Goal: Task Accomplishment & Management: Use online tool/utility

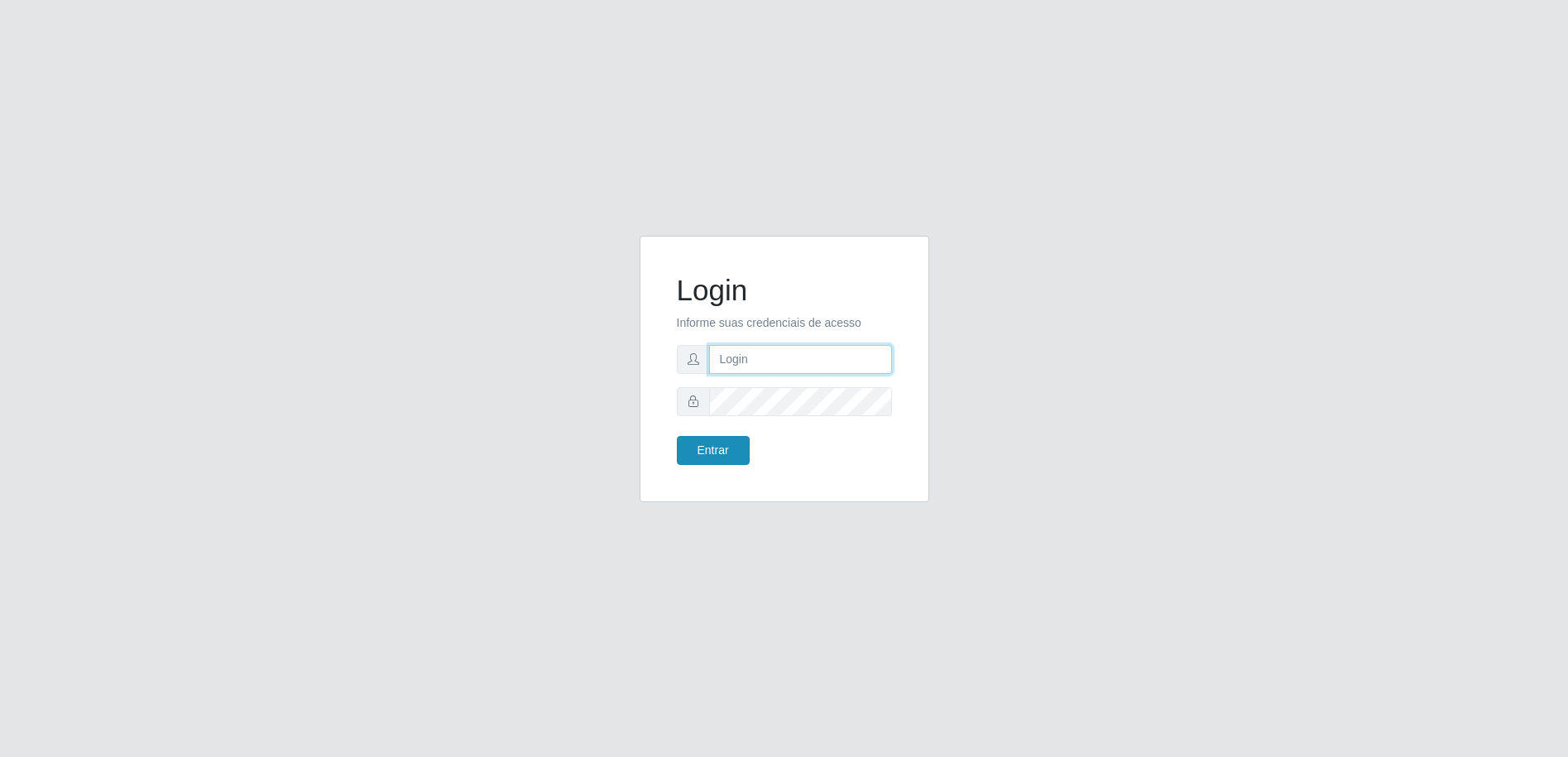
type input "[EMAIL_ADDRESS][DOMAIN_NAME]"
click at [727, 452] on button "Entrar" at bounding box center [713, 450] width 73 height 28
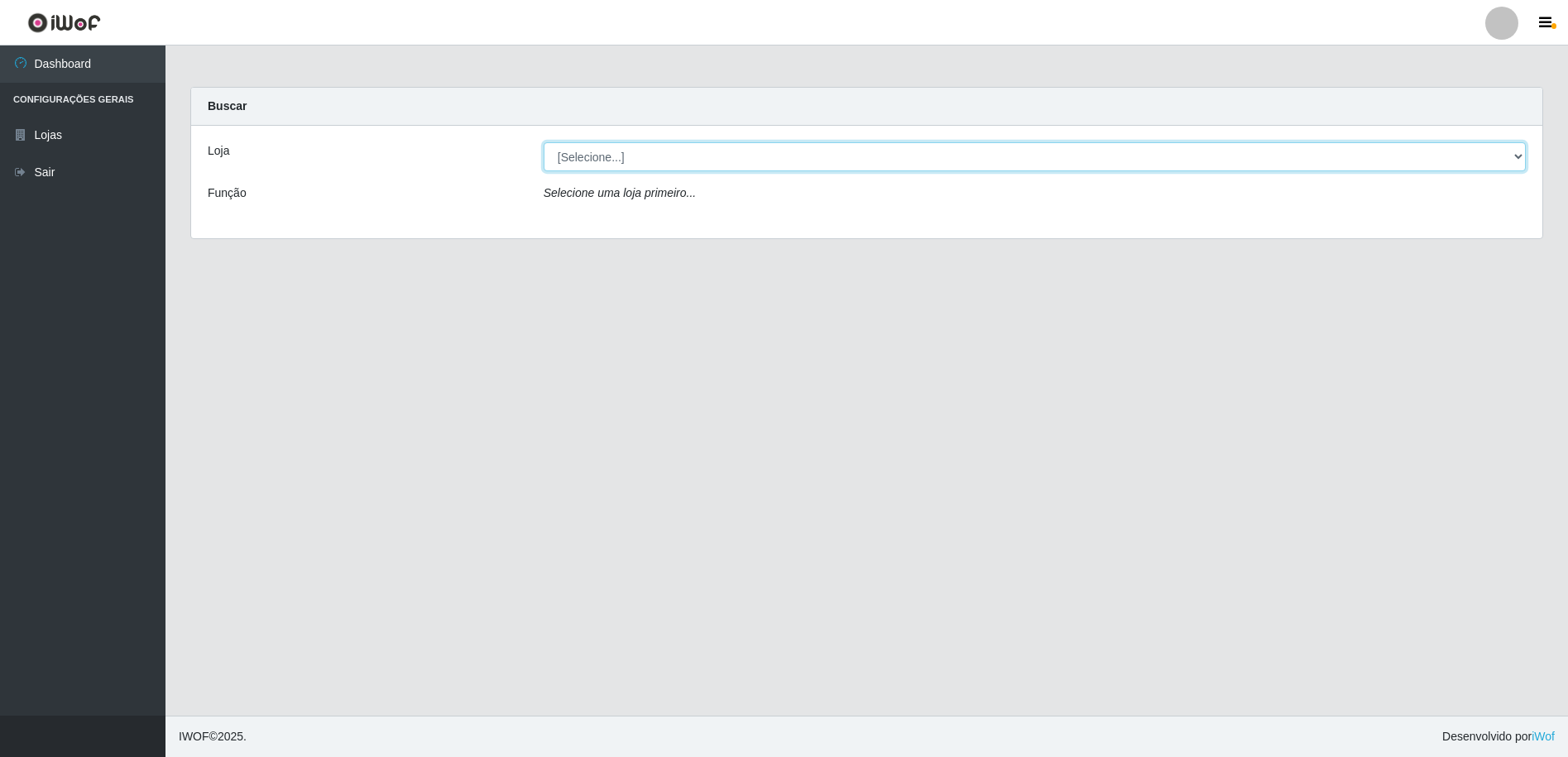
click at [618, 162] on select "[Selecione...] Extrabom - Loja 16 [GEOGRAPHIC_DATA]" at bounding box center [1034, 157] width 982 height 28
select select "450"
click at [543, 142] on select "[Selecione...] Extrabom - Loja 16 [GEOGRAPHIC_DATA]" at bounding box center [1034, 157] width 982 height 28
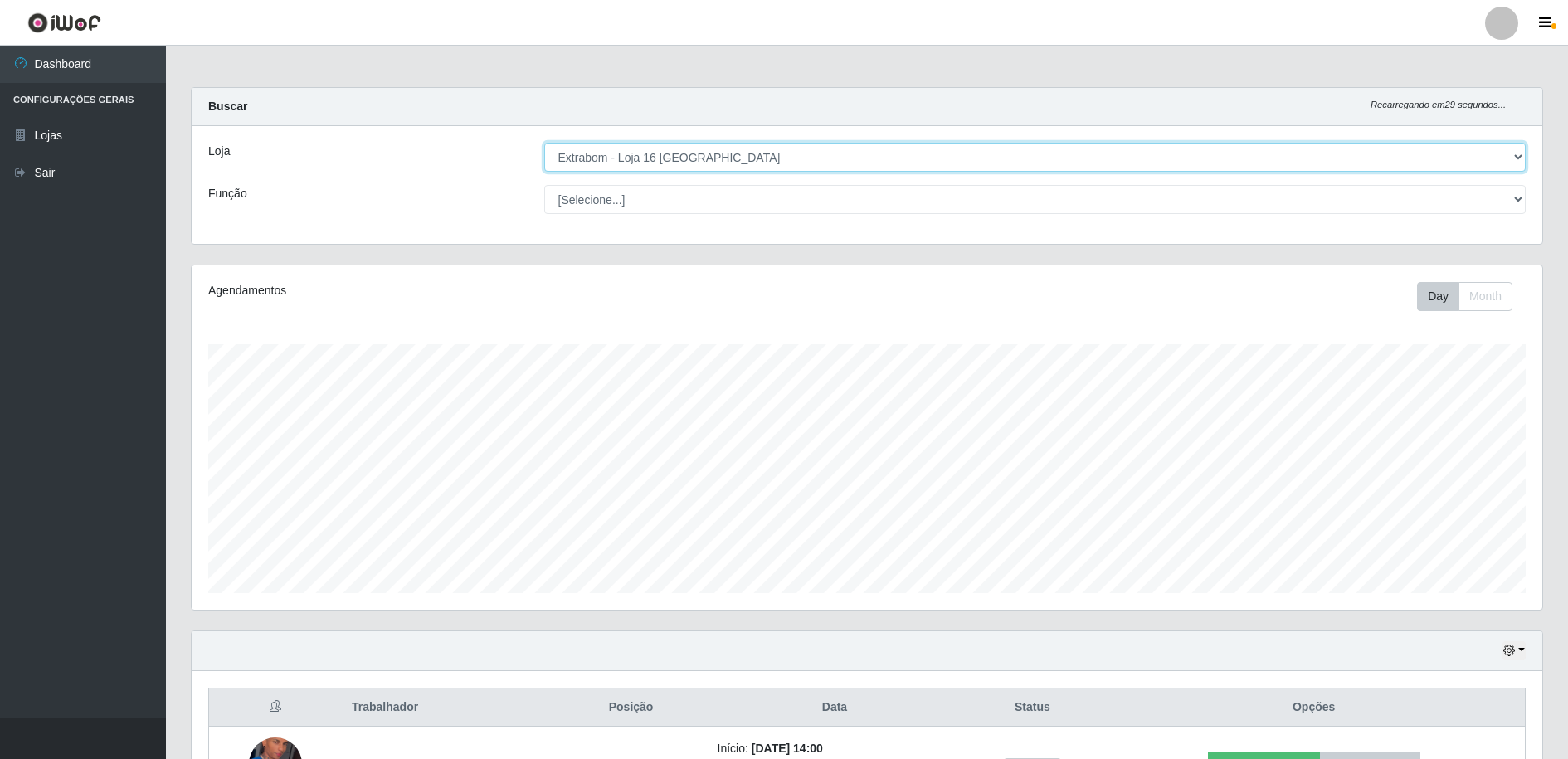
scroll to position [345, 1351]
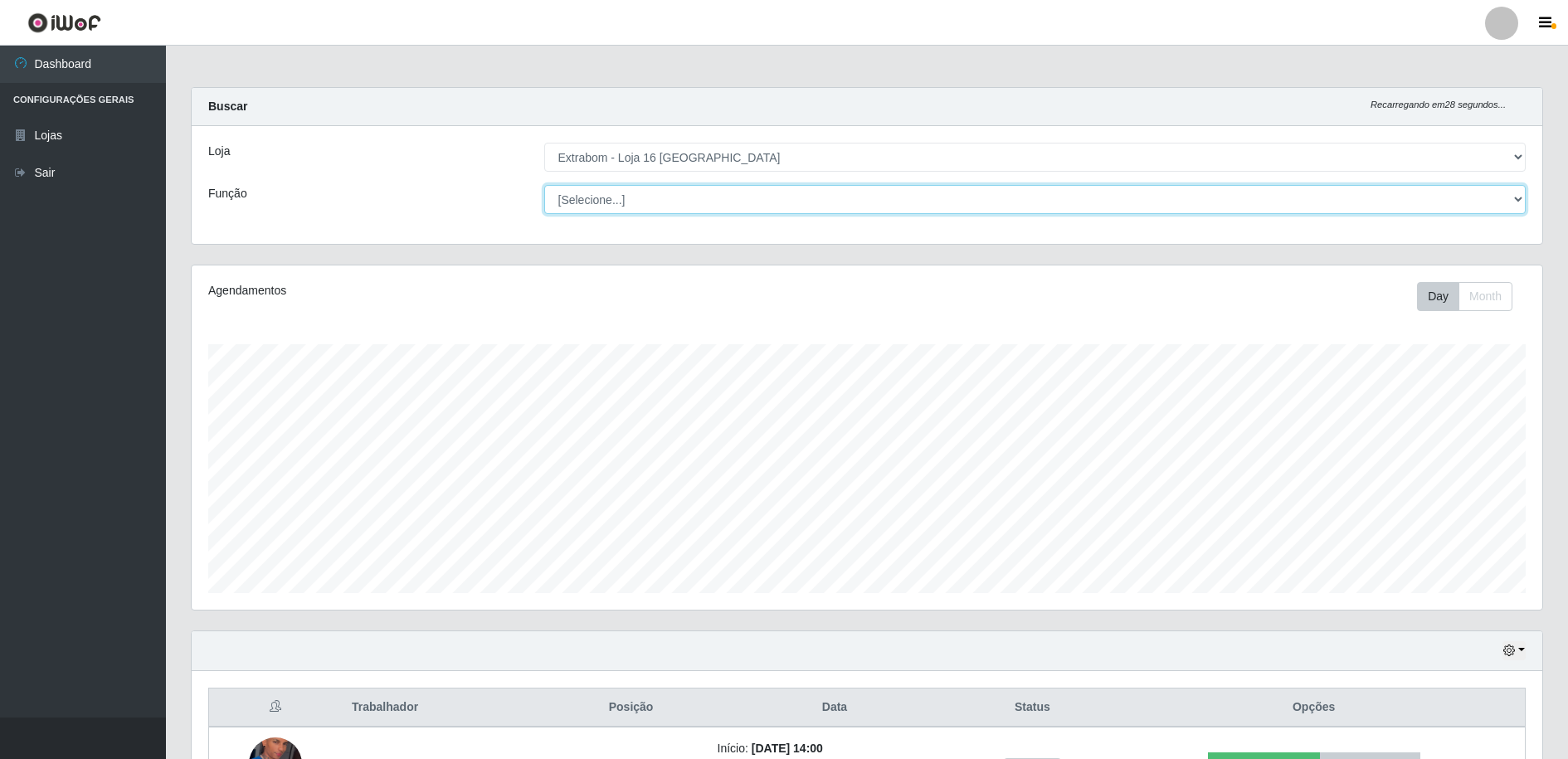
click at [607, 197] on select "[Selecione...] Repositor Repositor + Repositor ++" at bounding box center [1035, 199] width 982 height 29
click at [544, 185] on select "[Selecione...] Repositor Repositor + Repositor ++" at bounding box center [1035, 199] width 982 height 29
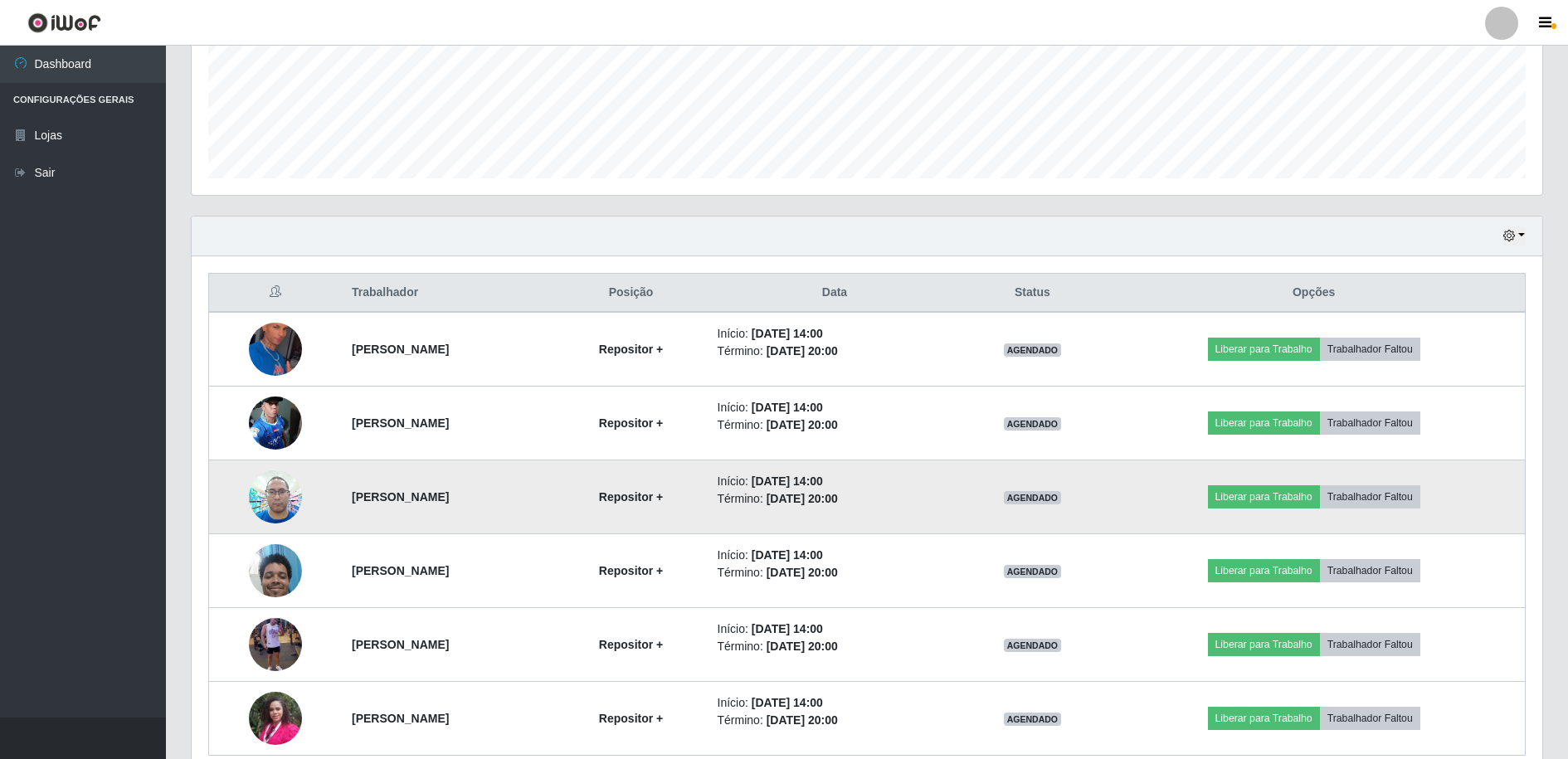
scroll to position [490, 0]
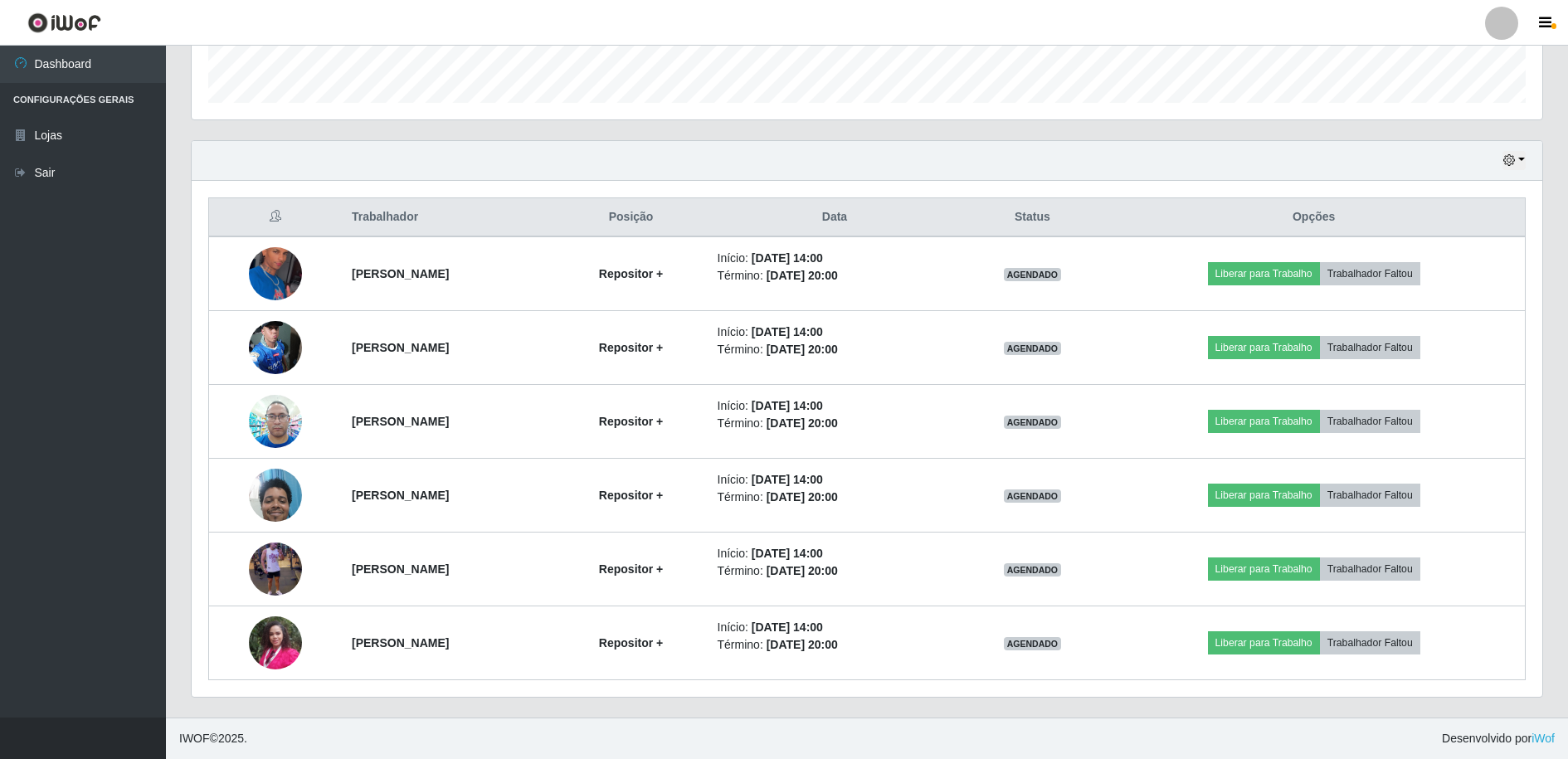
click at [1528, 156] on div "Hoje 1 dia 3 dias 1 Semana Não encerrados" at bounding box center [867, 161] width 1351 height 40
click at [1522, 158] on button "button" at bounding box center [1515, 161] width 23 height 19
click at [1436, 330] on button "Não encerrados" at bounding box center [1459, 330] width 131 height 34
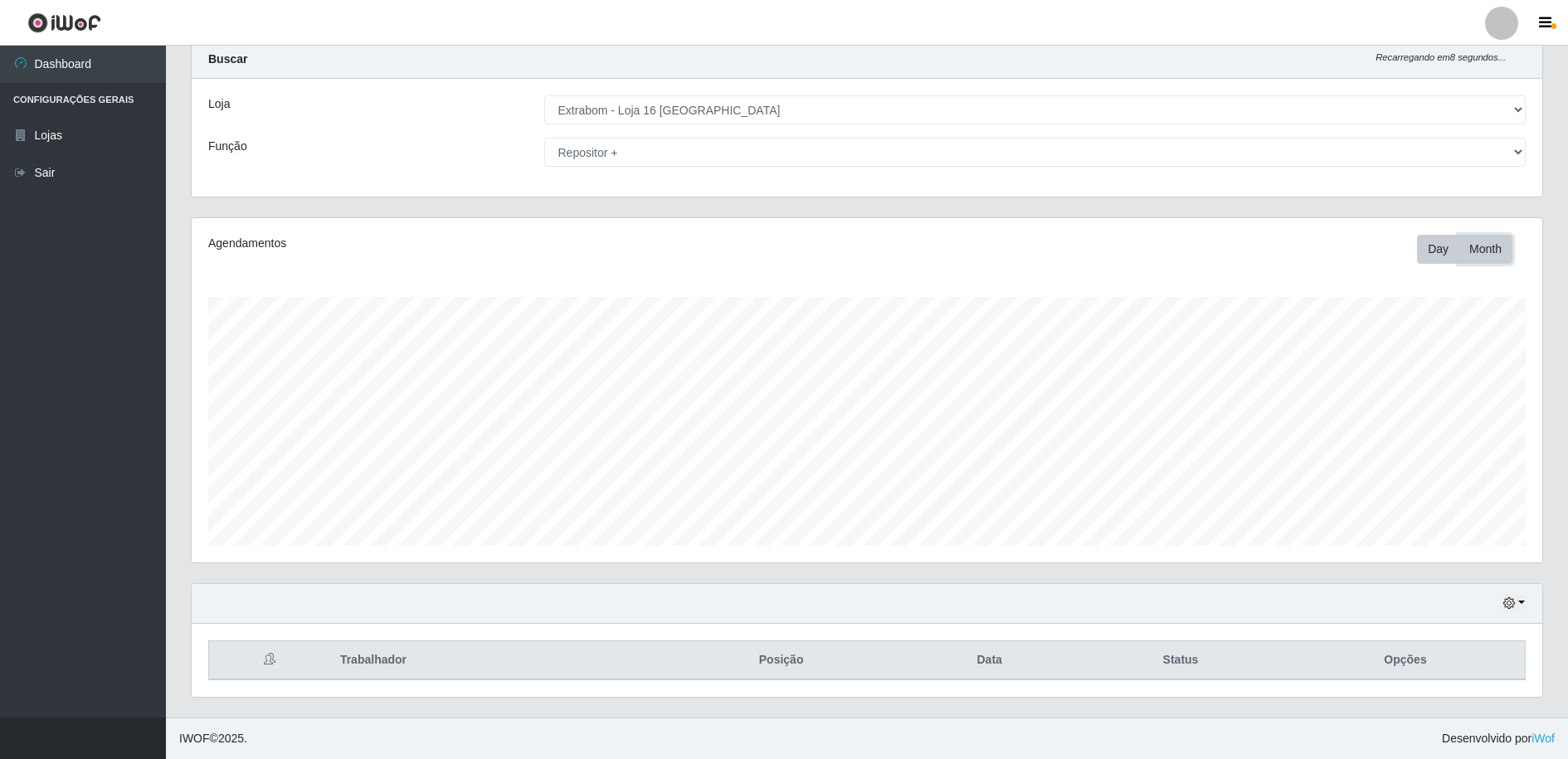
click at [1474, 244] on button "Month" at bounding box center [1485, 250] width 54 height 29
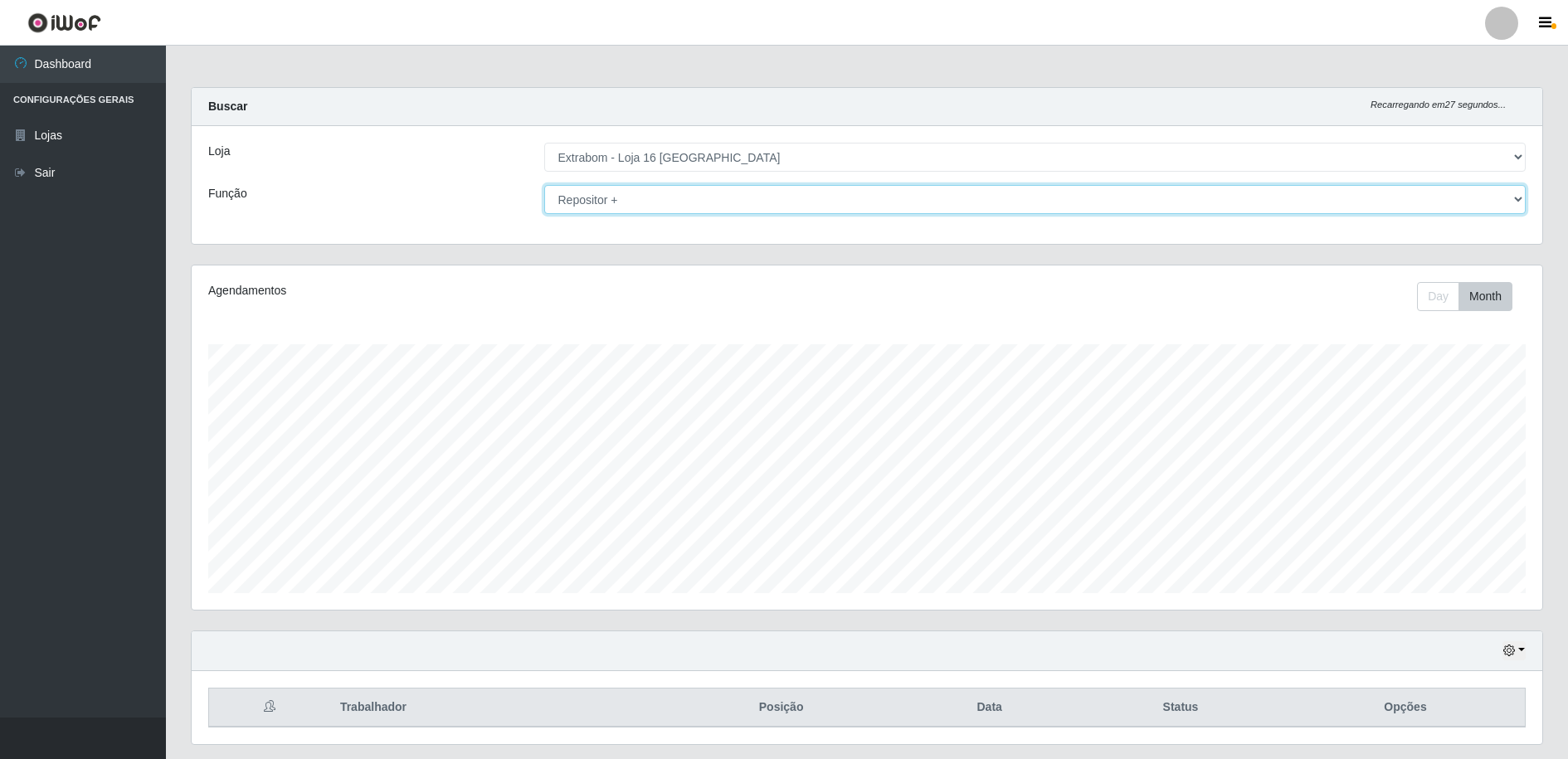
click at [713, 203] on select "[Selecione...] Repositor Repositor + Repositor ++" at bounding box center [1035, 199] width 982 height 29
click at [544, 185] on select "[Selecione...] Repositor Repositor + Repositor ++" at bounding box center [1035, 199] width 982 height 29
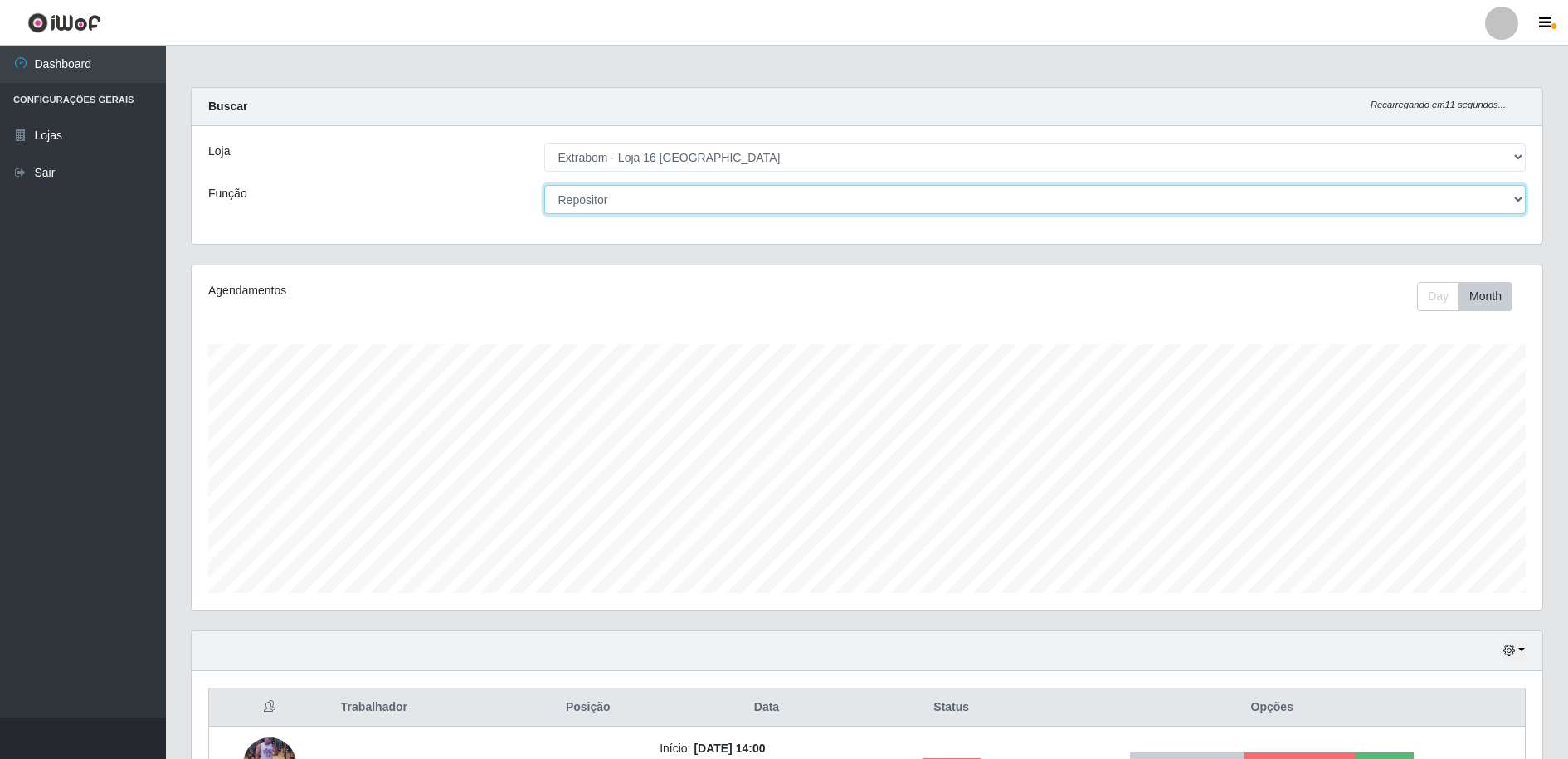
scroll to position [195, 0]
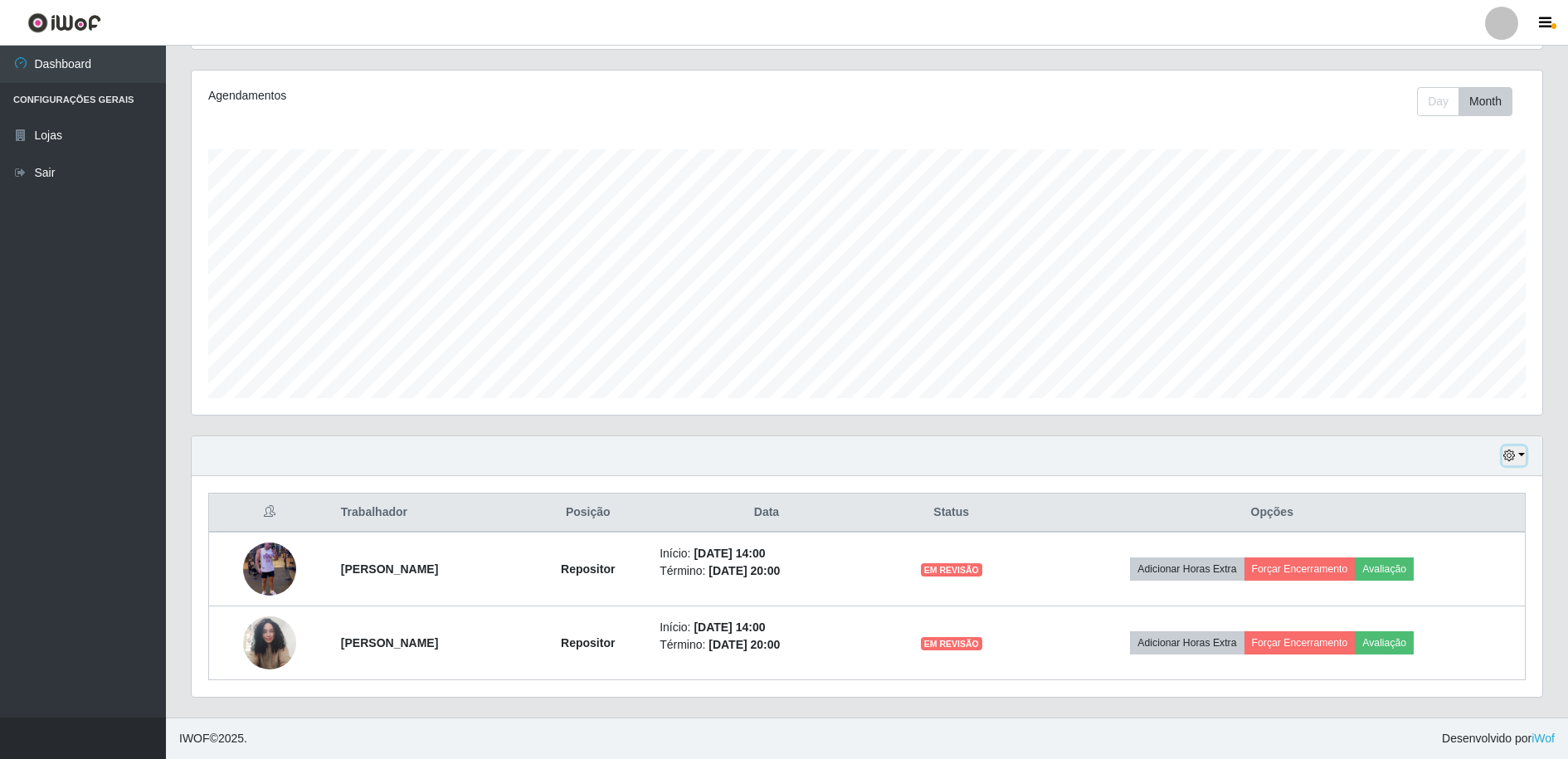
click at [1518, 455] on button "button" at bounding box center [1515, 456] width 23 height 19
click at [1053, 419] on div "Agendamentos Day Month 07/2025 Agendamentos 132" at bounding box center [867, 252] width 1377 height 366
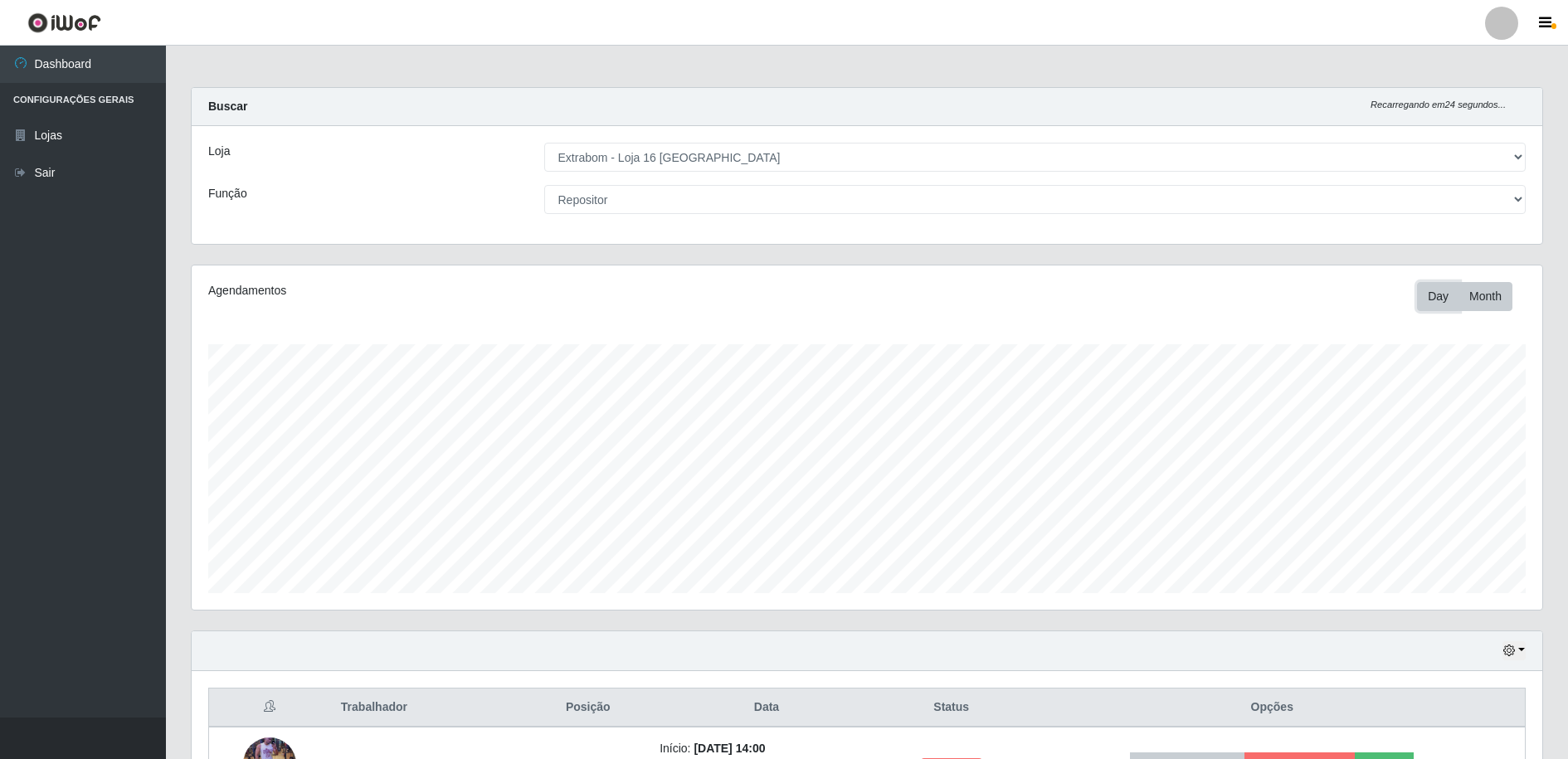
click at [1448, 307] on button "Day" at bounding box center [1438, 296] width 42 height 29
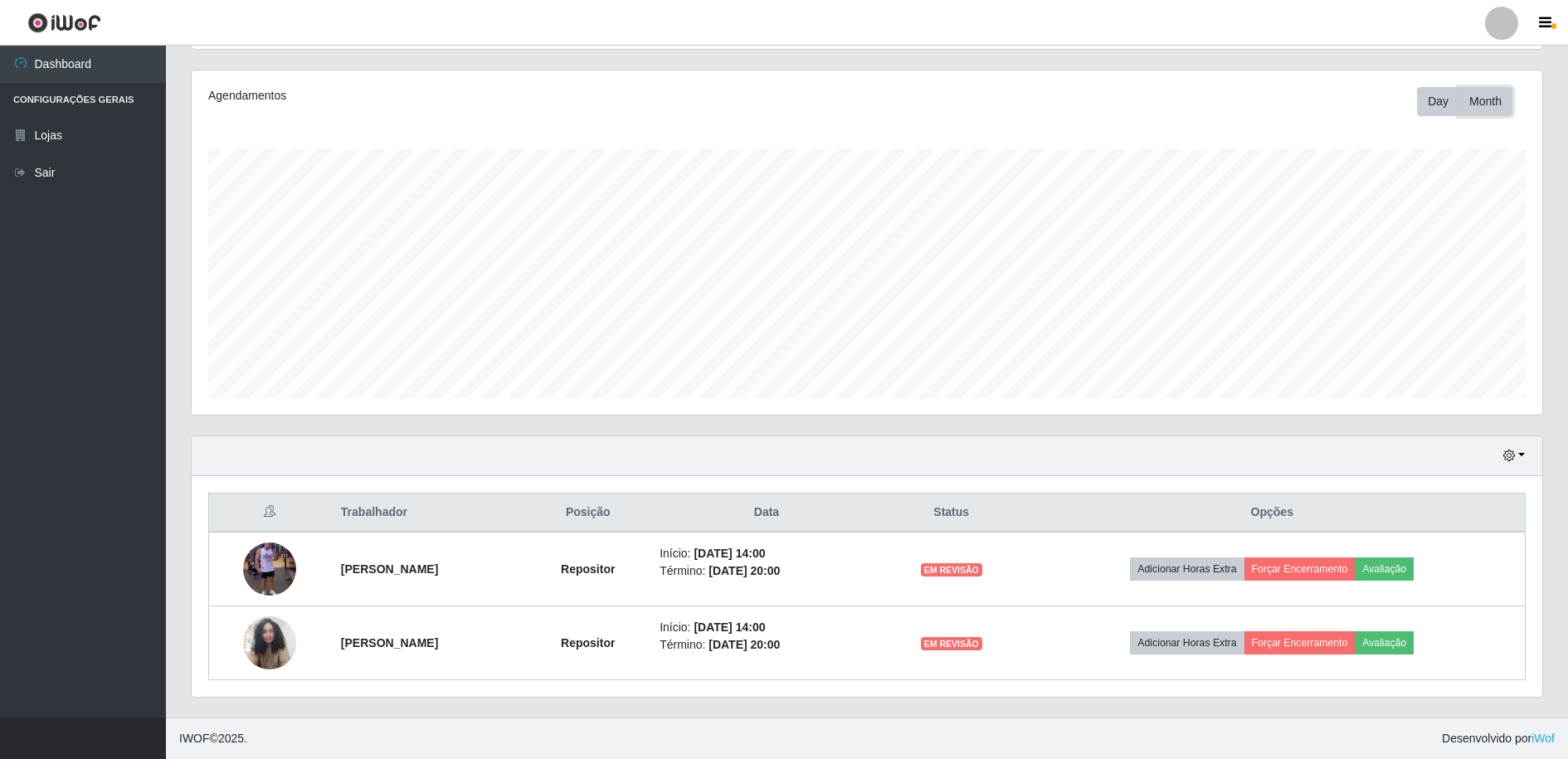
click at [1484, 93] on button "Month" at bounding box center [1485, 101] width 54 height 29
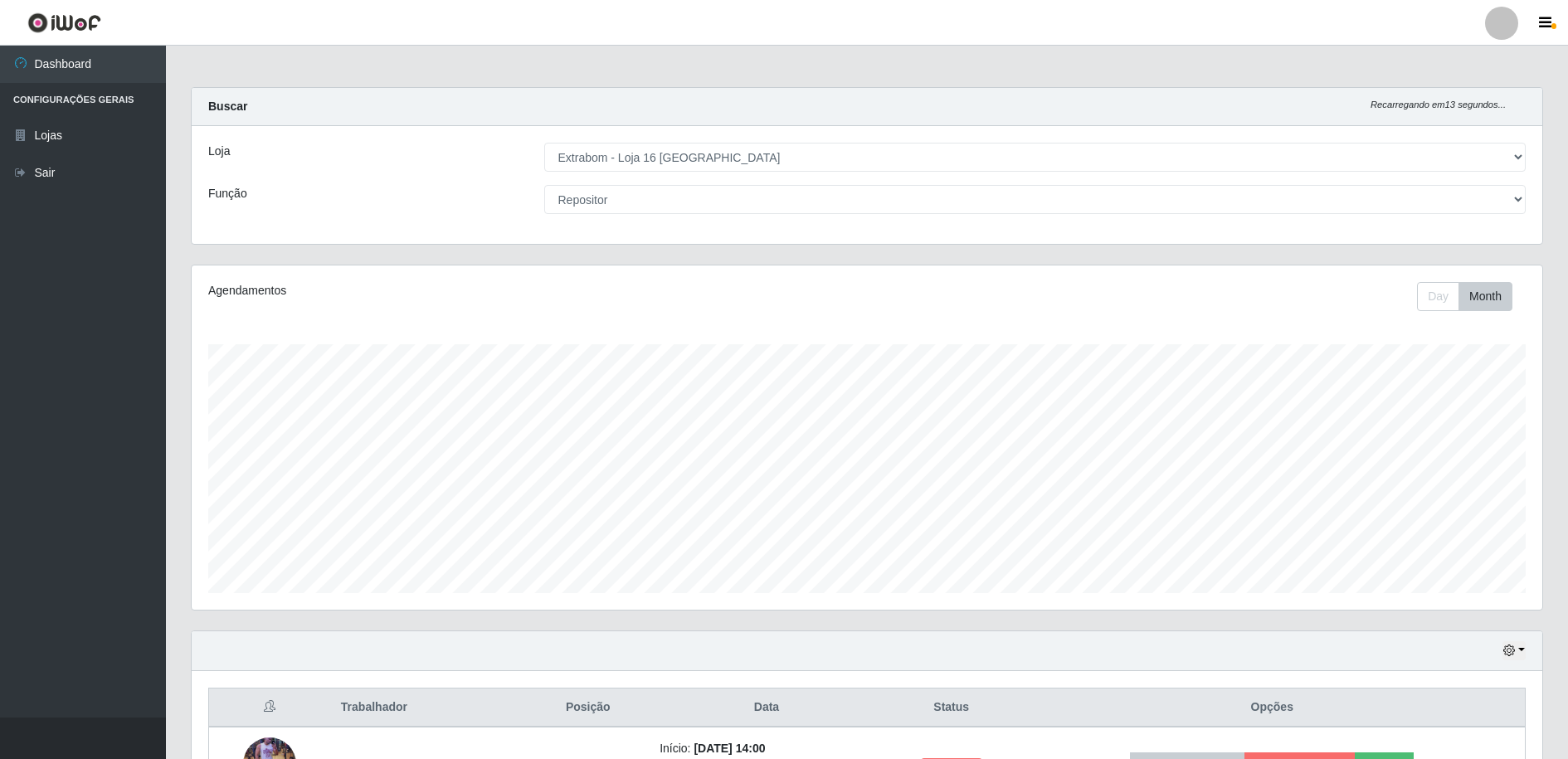
click at [948, 218] on div "Loja [Selecione...] Extrabom - Loja 16 [GEOGRAPHIC_DATA] Função [Selecione...] …" at bounding box center [867, 185] width 1351 height 118
click at [935, 204] on select "[Selecione...] Repositor Repositor + Repositor ++" at bounding box center [1035, 199] width 982 height 29
click at [544, 185] on select "[Selecione...] Repositor Repositor + Repositor ++" at bounding box center [1035, 199] width 982 height 29
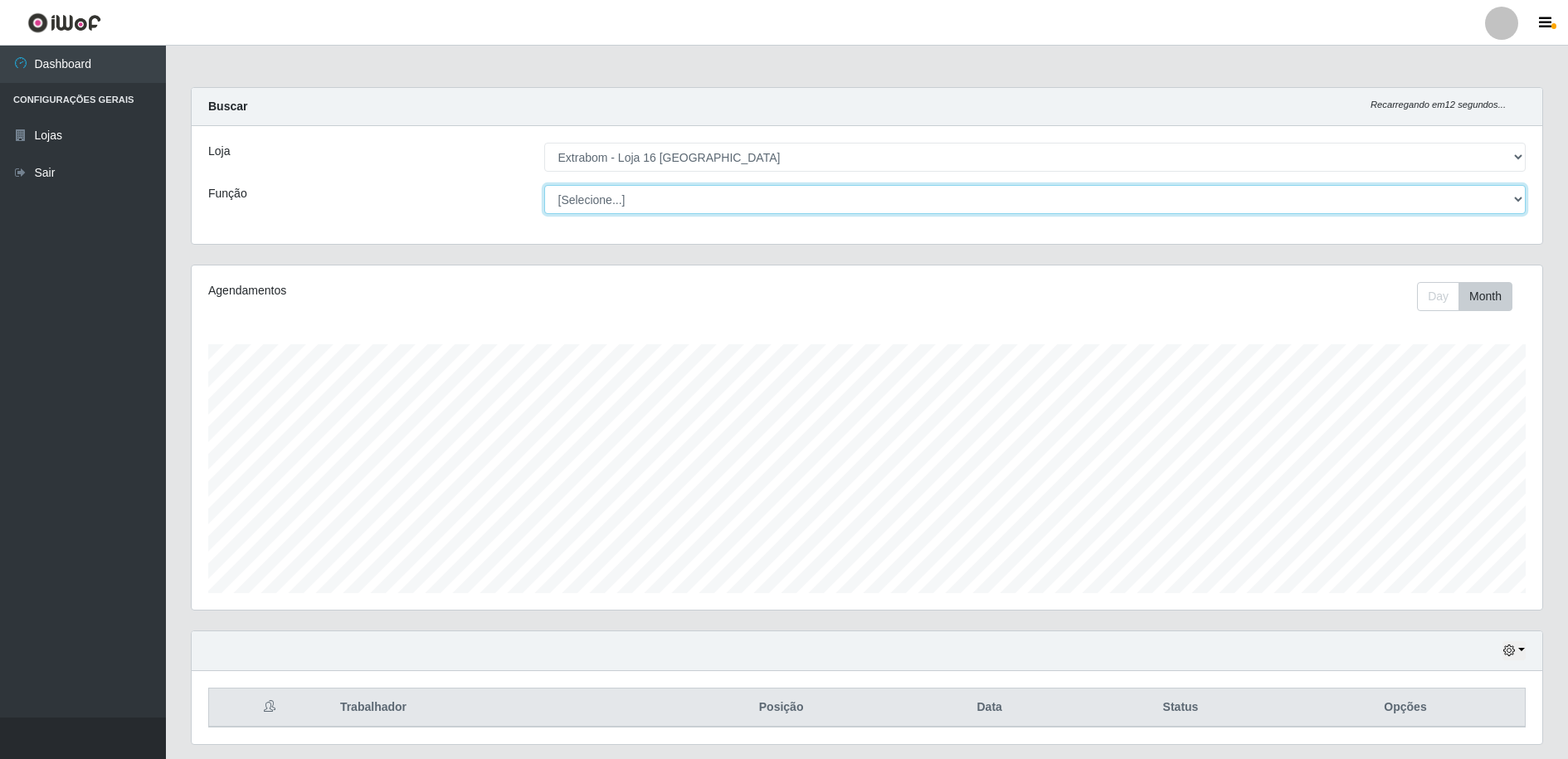
drag, startPoint x: 640, startPoint y: 210, endPoint x: 647, endPoint y: 198, distance: 13.9
click at [640, 210] on select "[Selecione...] Repositor Repositor + Repositor ++" at bounding box center [1035, 199] width 982 height 29
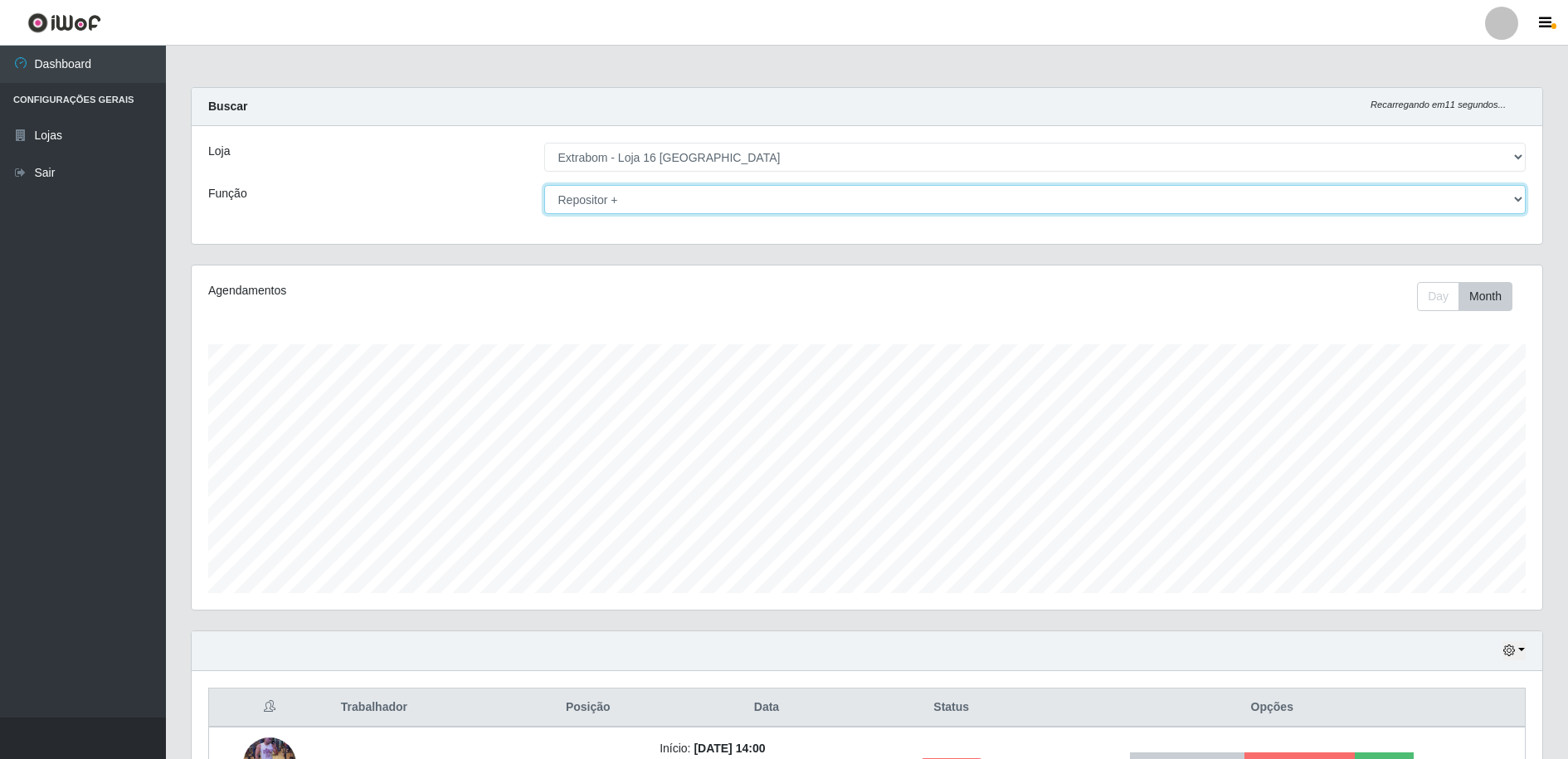
click at [544, 185] on select "[Selecione...] Repositor Repositor + Repositor ++" at bounding box center [1035, 199] width 982 height 29
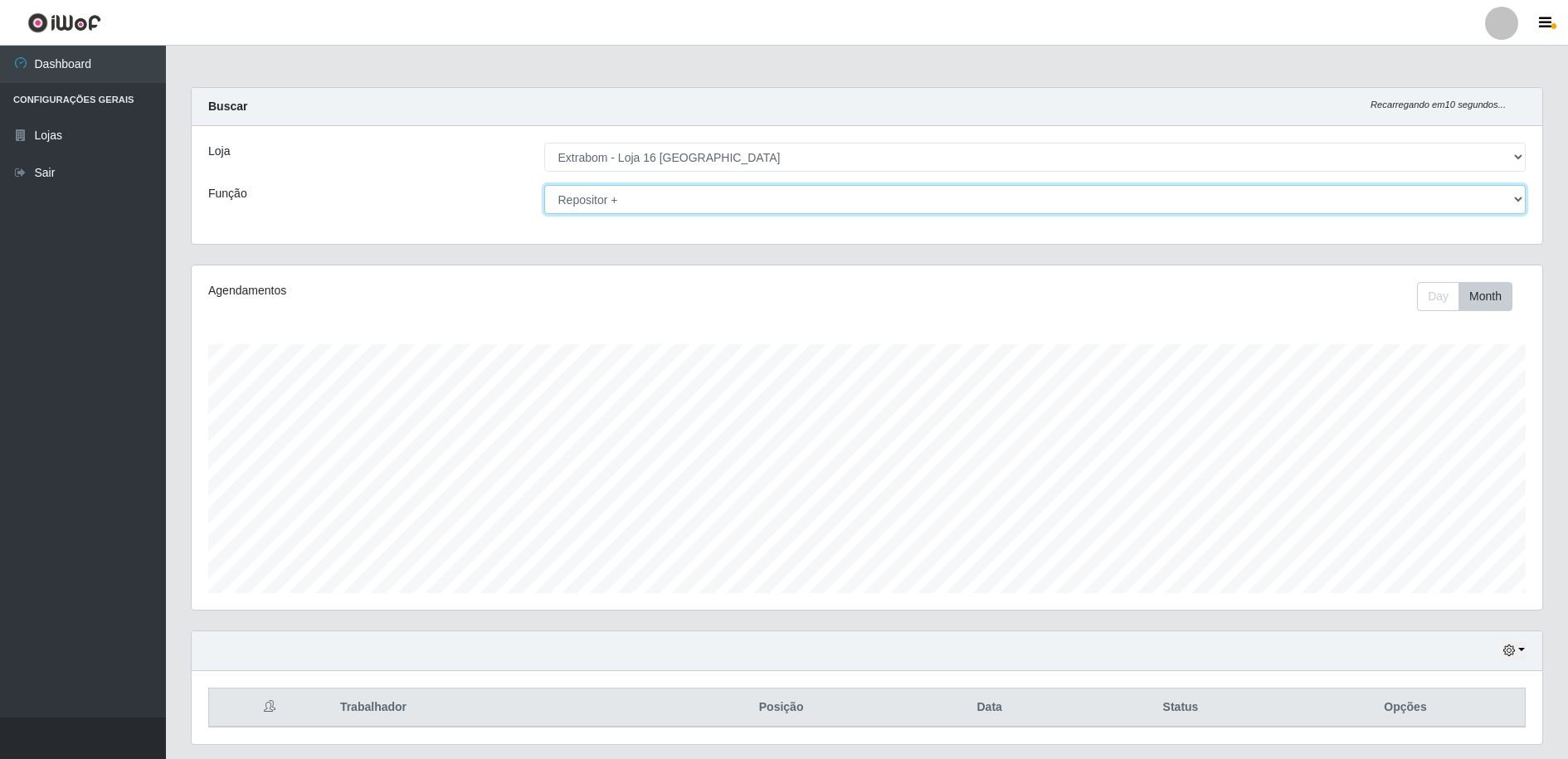
scroll to position [48, 0]
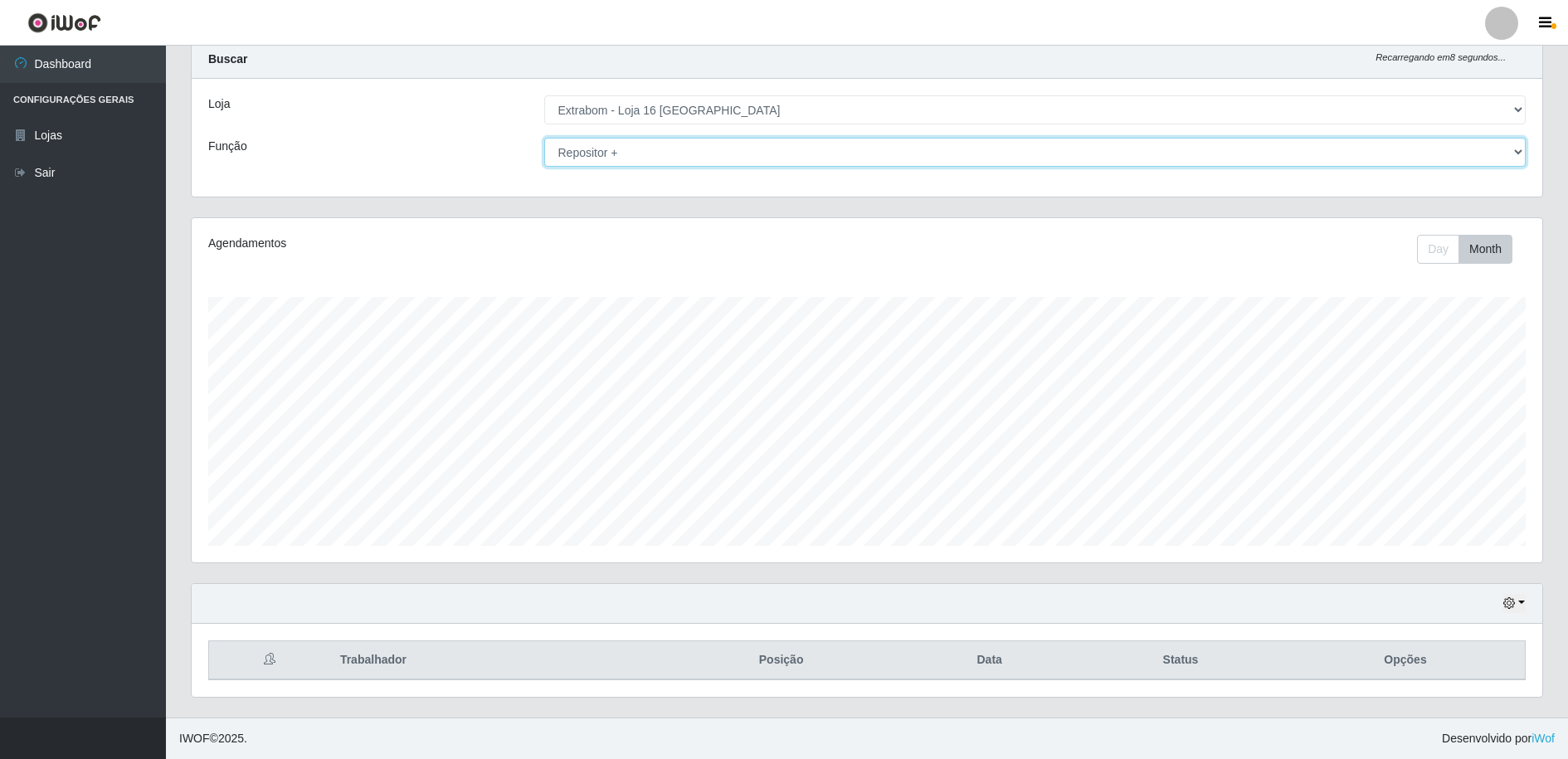
click at [615, 164] on select "[Selecione...] Repositor Repositor + Repositor ++" at bounding box center [1035, 152] width 982 height 29
click at [544, 138] on select "[Selecione...] Repositor Repositor + Repositor ++" at bounding box center [1035, 152] width 982 height 29
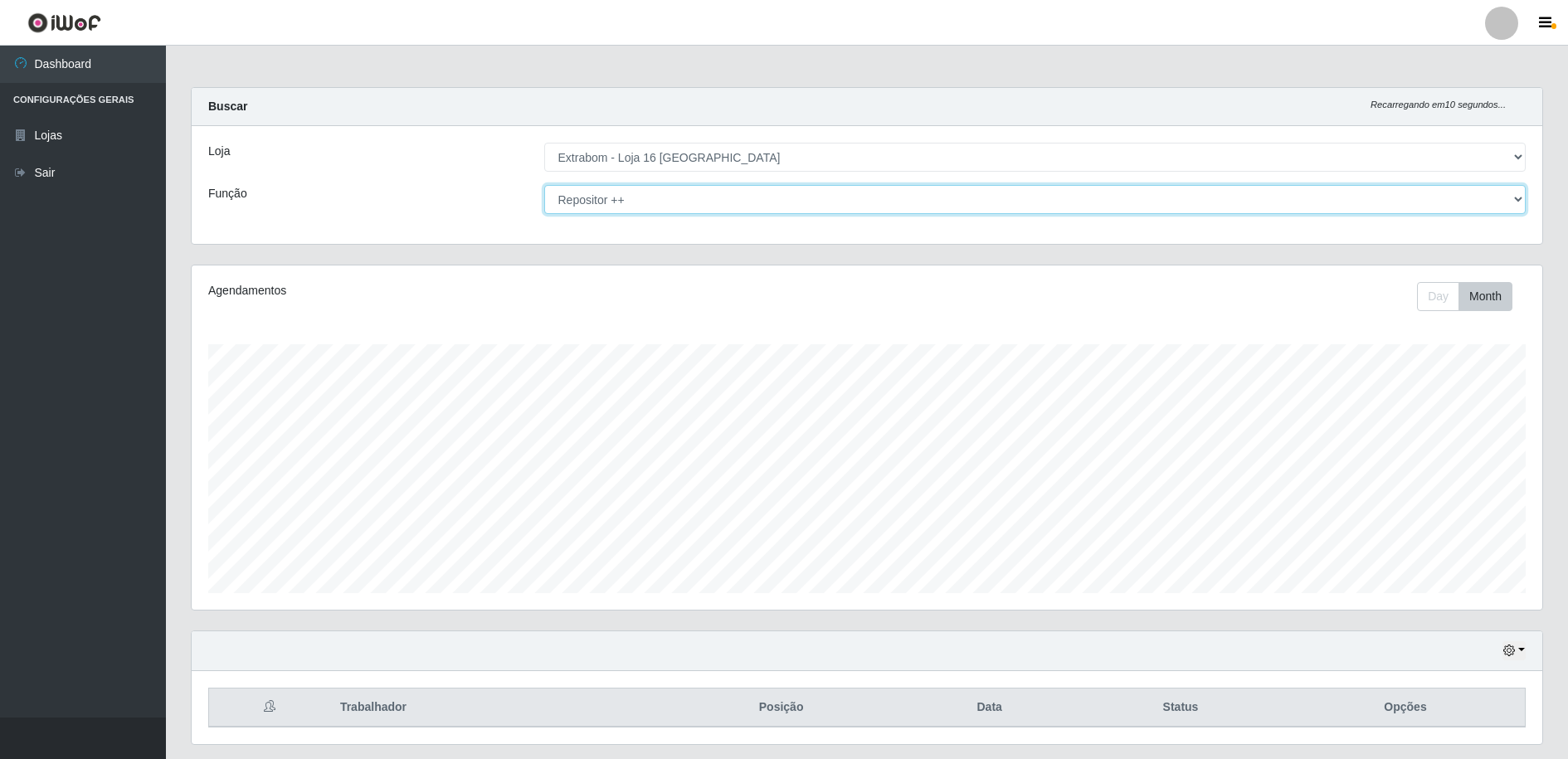
click at [623, 187] on select "[Selecione...] Repositor Repositor + Repositor ++" at bounding box center [1035, 199] width 982 height 29
click at [544, 185] on select "[Selecione...] Repositor Repositor + Repositor ++" at bounding box center [1035, 199] width 982 height 29
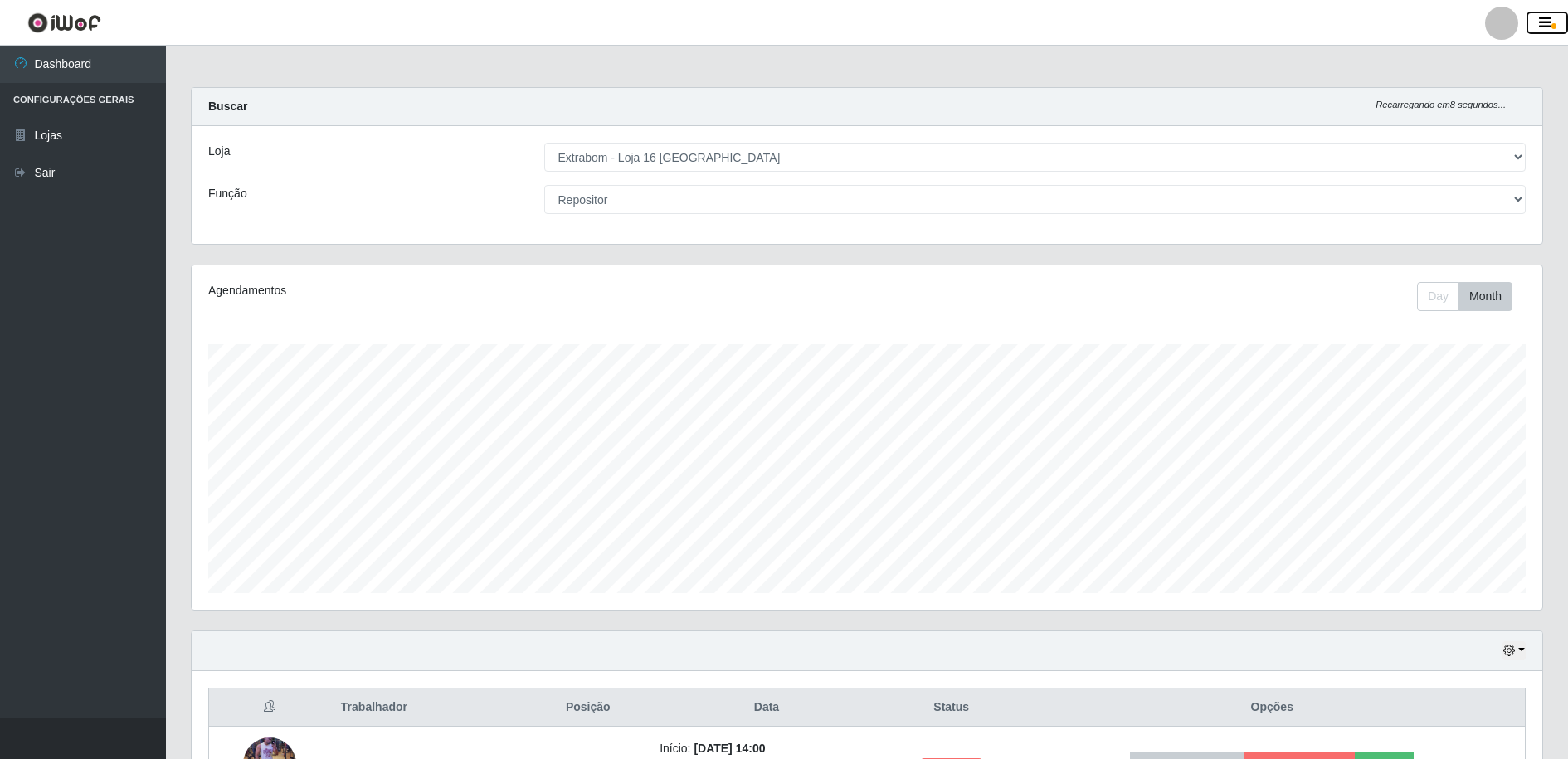
click at [1556, 25] on span "button" at bounding box center [1554, 26] width 5 height 6
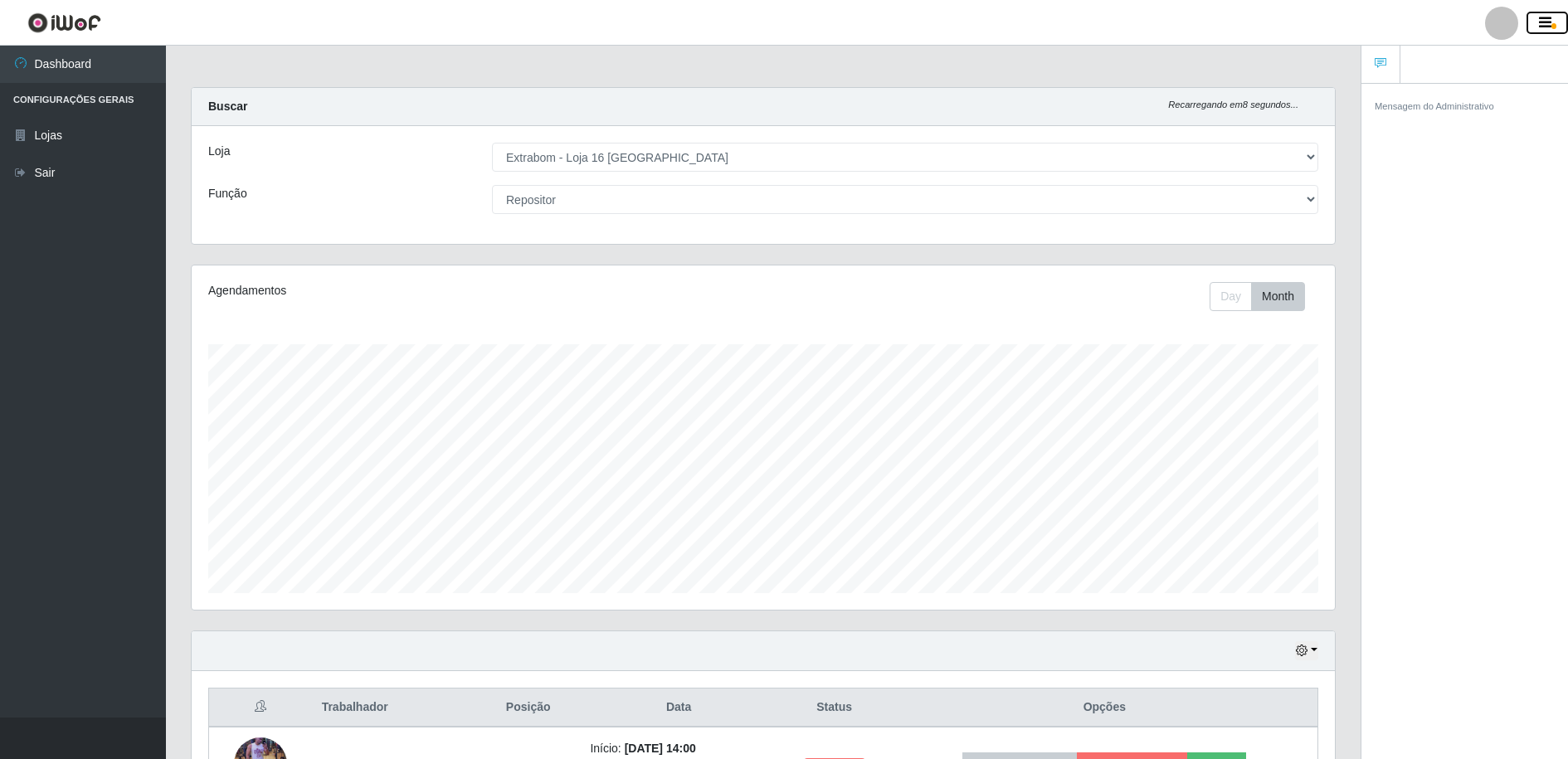
scroll to position [829232, 828687]
click at [1547, 25] on icon "button" at bounding box center [1545, 24] width 12 height 15
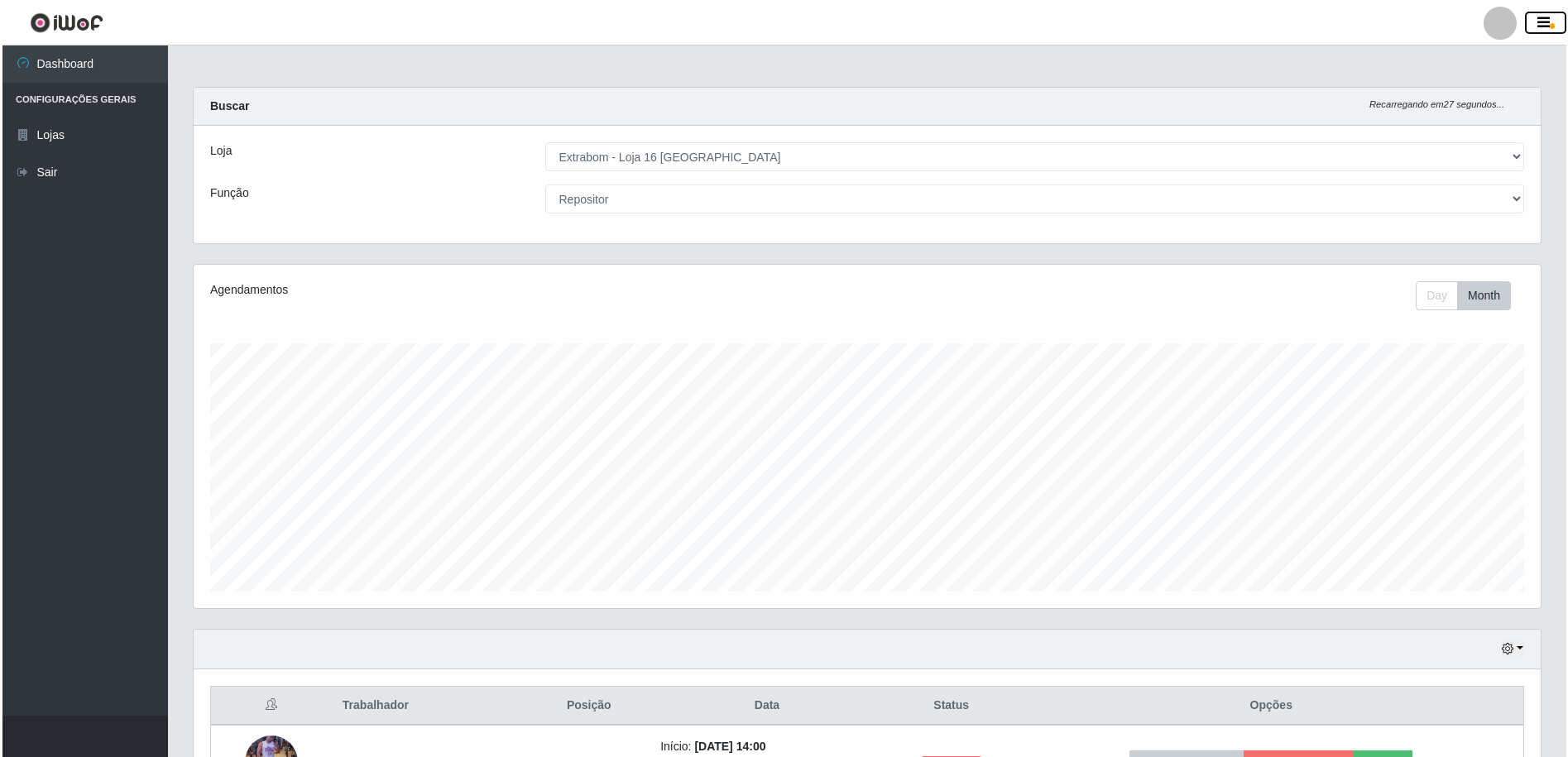
scroll to position [195, 0]
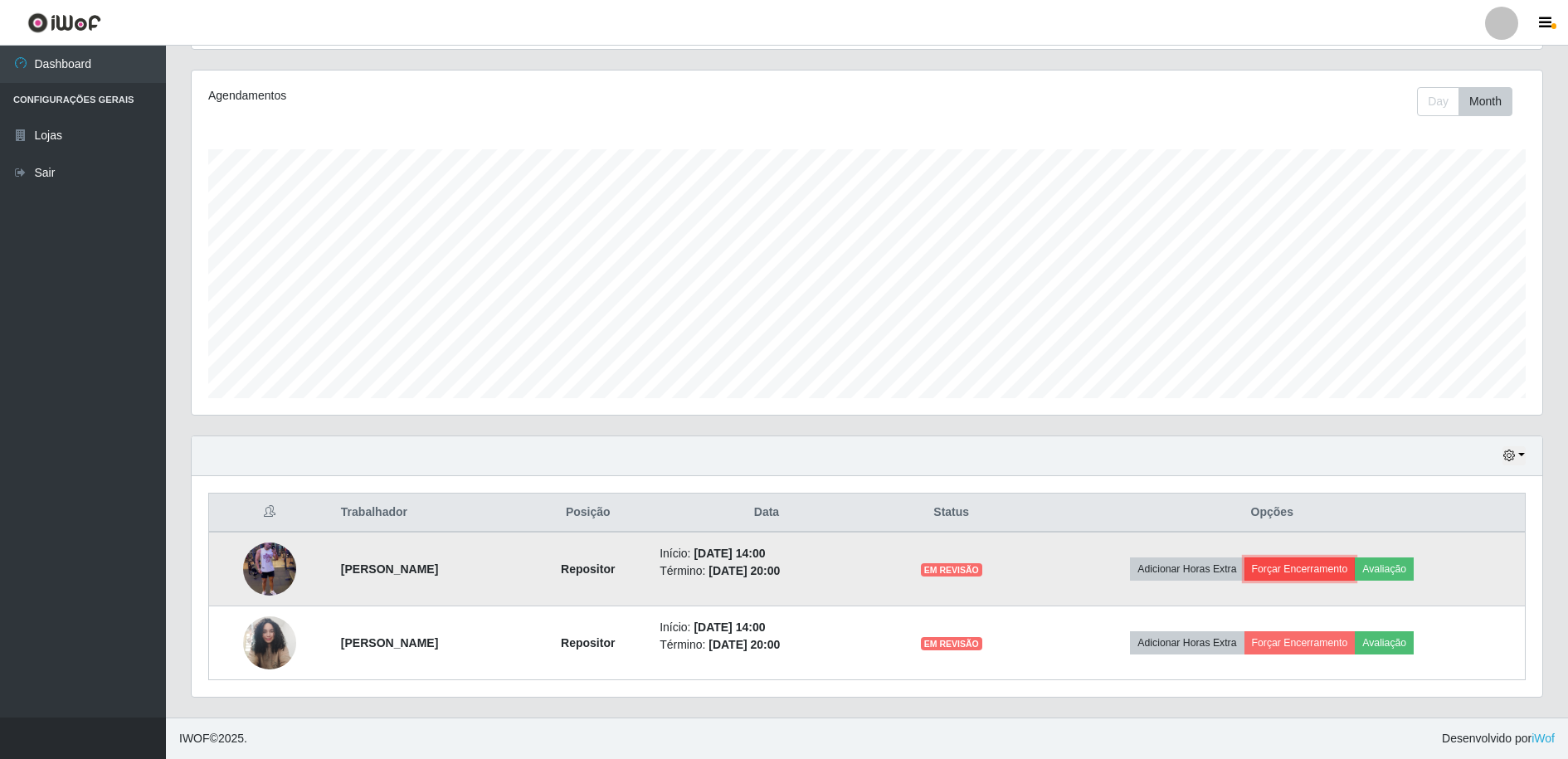
click at [1326, 566] on button "Forçar Encerramento" at bounding box center [1300, 569] width 111 height 23
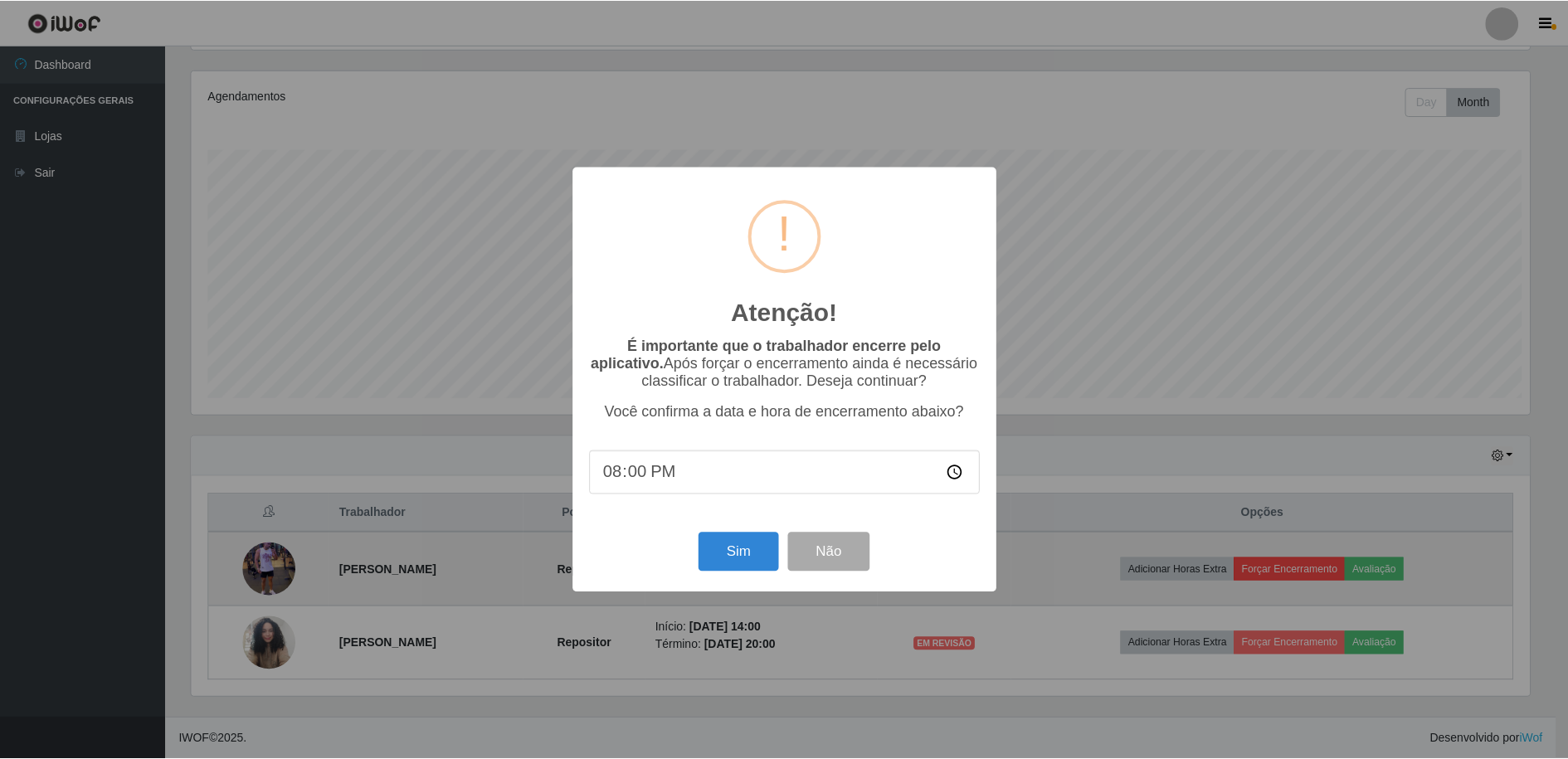
scroll to position [345, 1342]
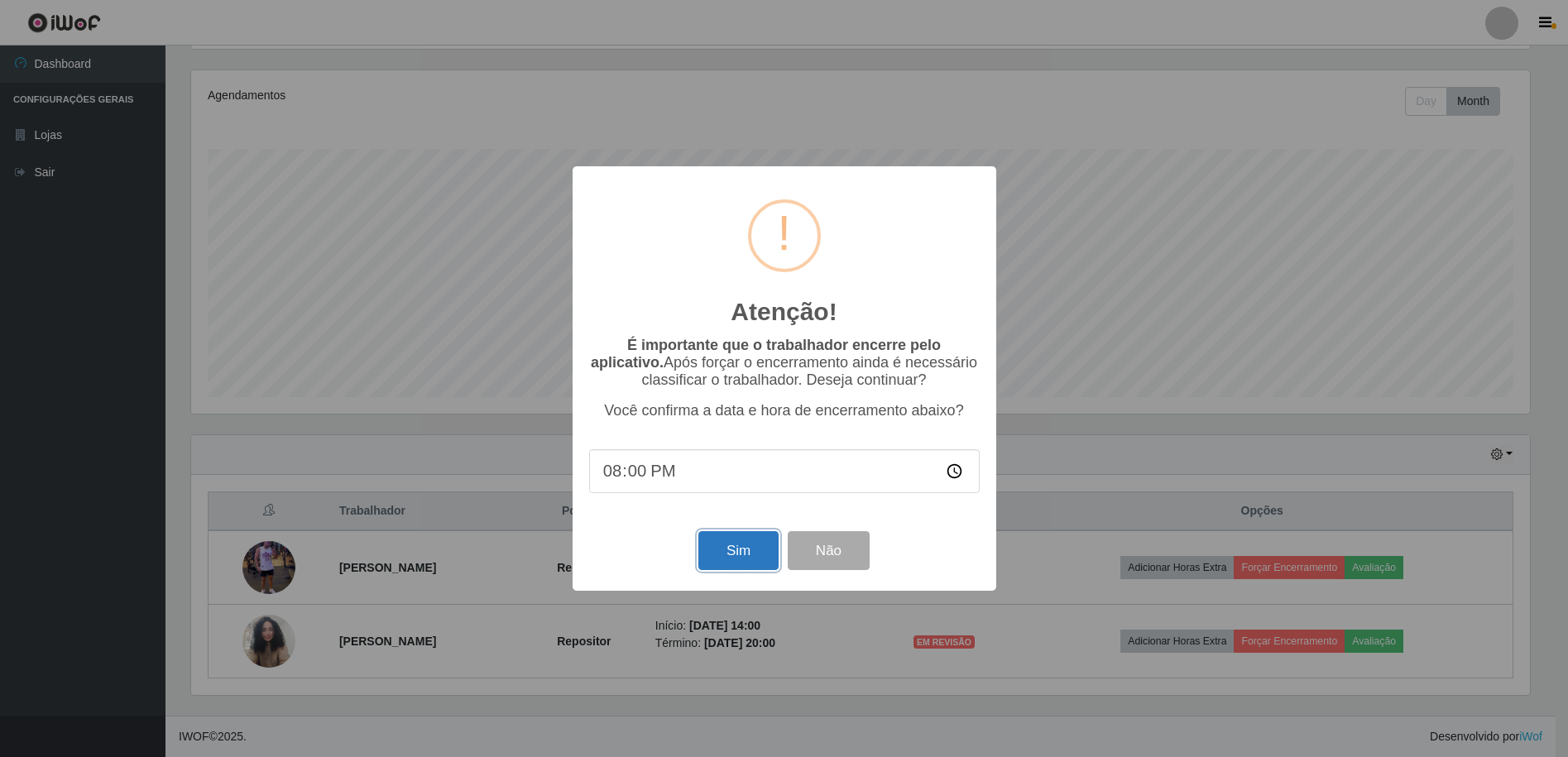
click at [724, 558] on button "Sim" at bounding box center [738, 550] width 80 height 39
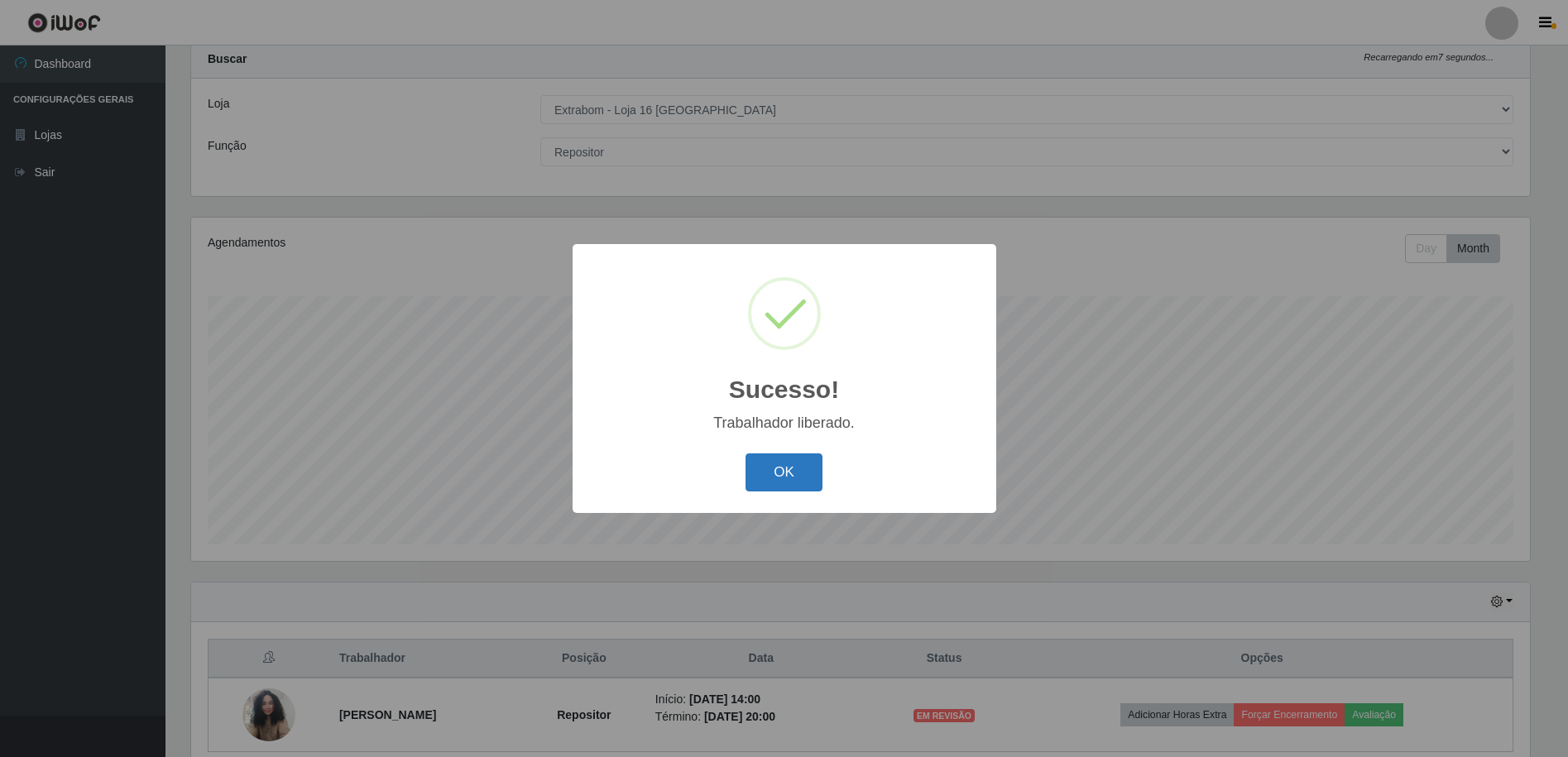
click at [816, 483] on button "OK" at bounding box center [784, 472] width 77 height 39
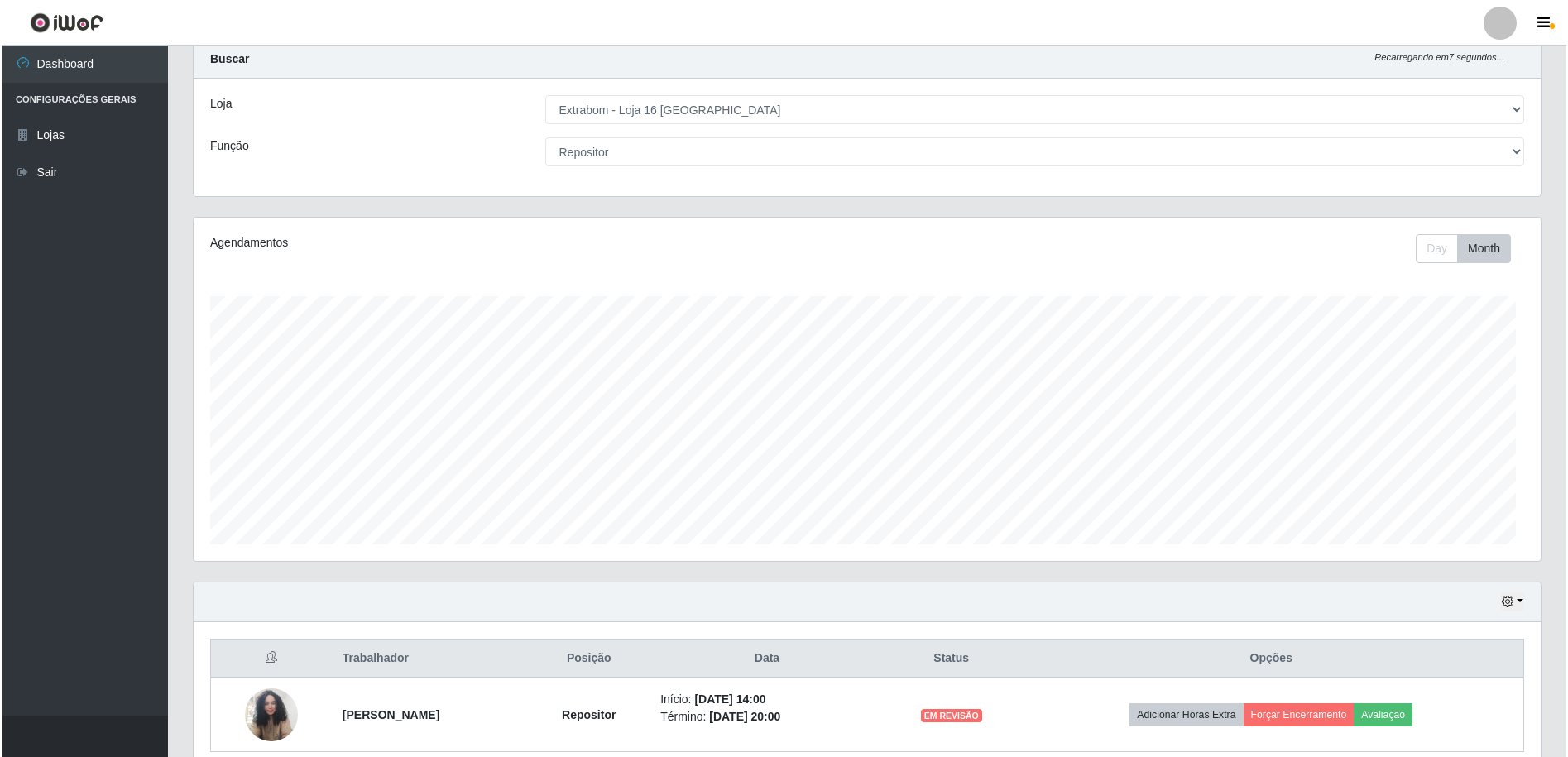
scroll to position [344, 1347]
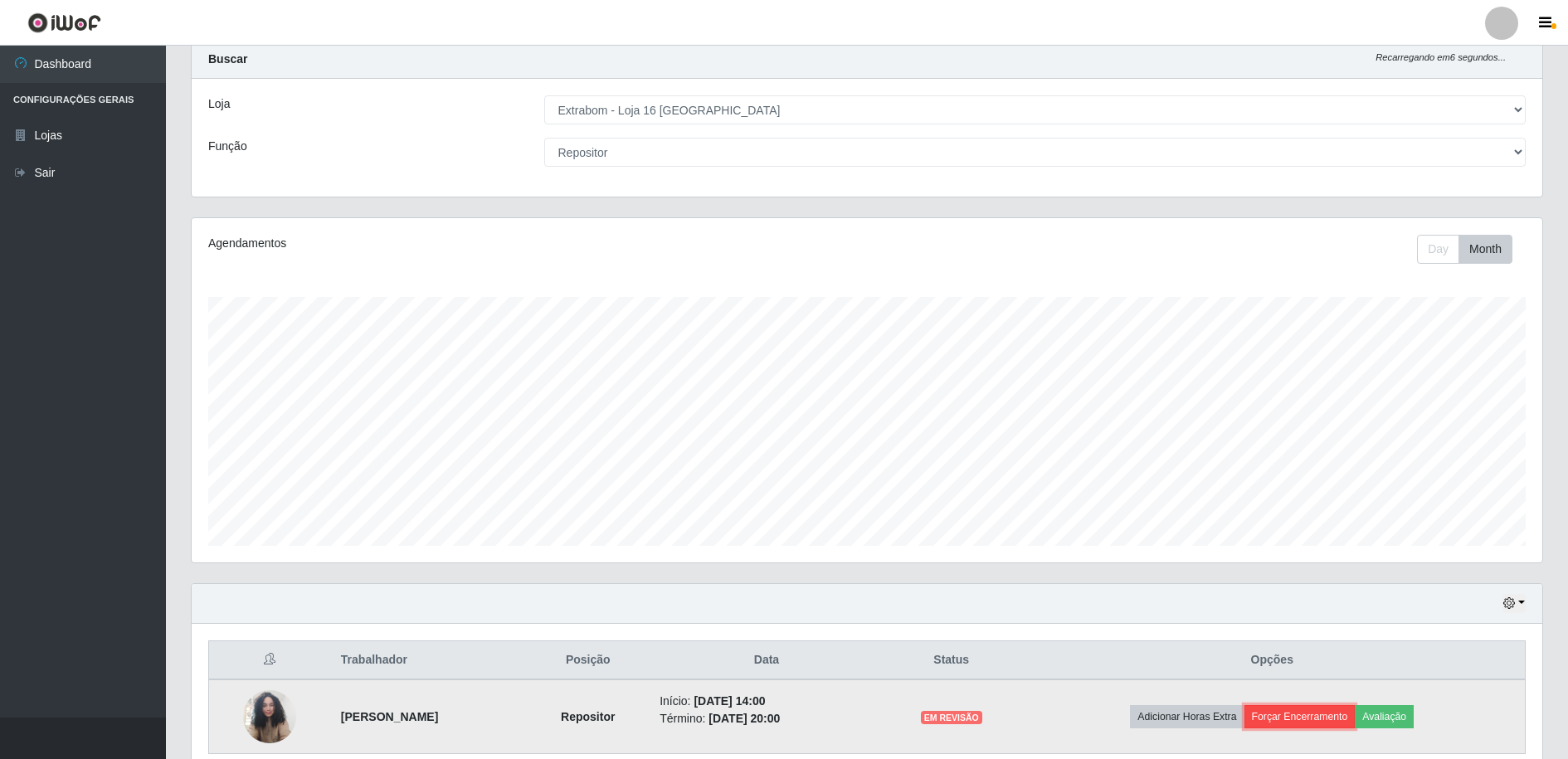
click at [1304, 709] on button "Forçar Encerramento" at bounding box center [1300, 716] width 111 height 23
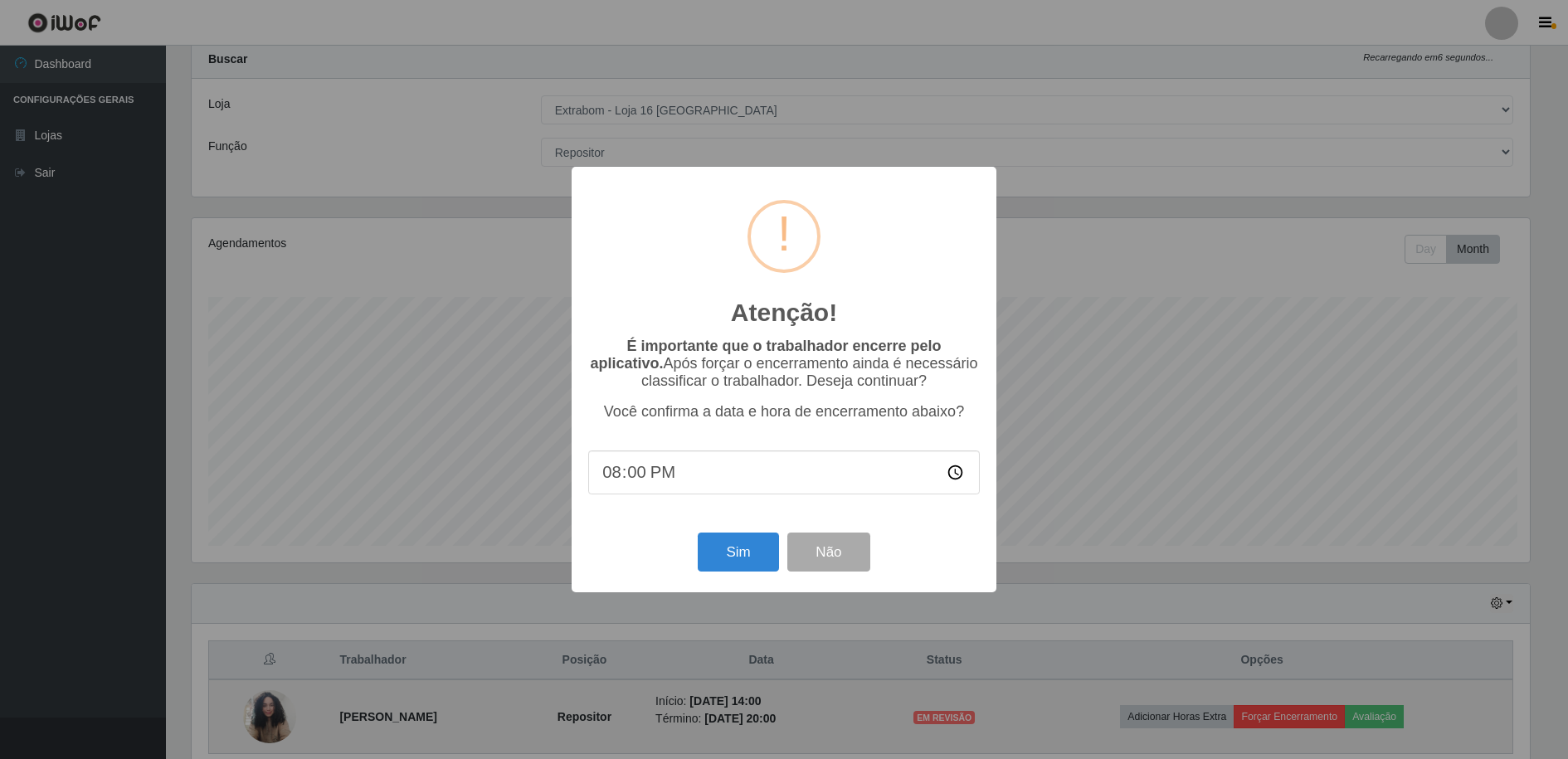
scroll to position [345, 1342]
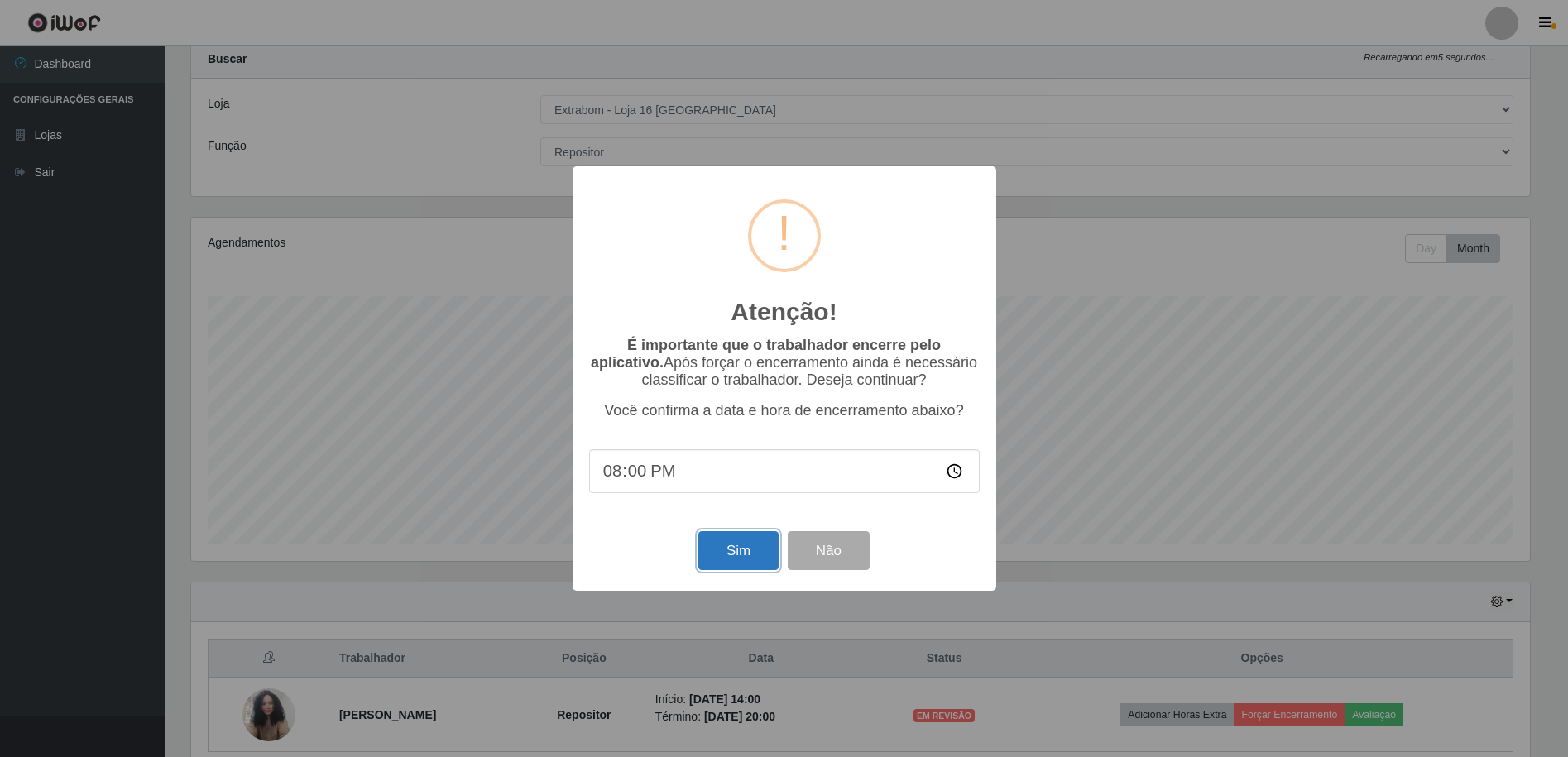
click at [724, 545] on button "Sim" at bounding box center [738, 550] width 80 height 39
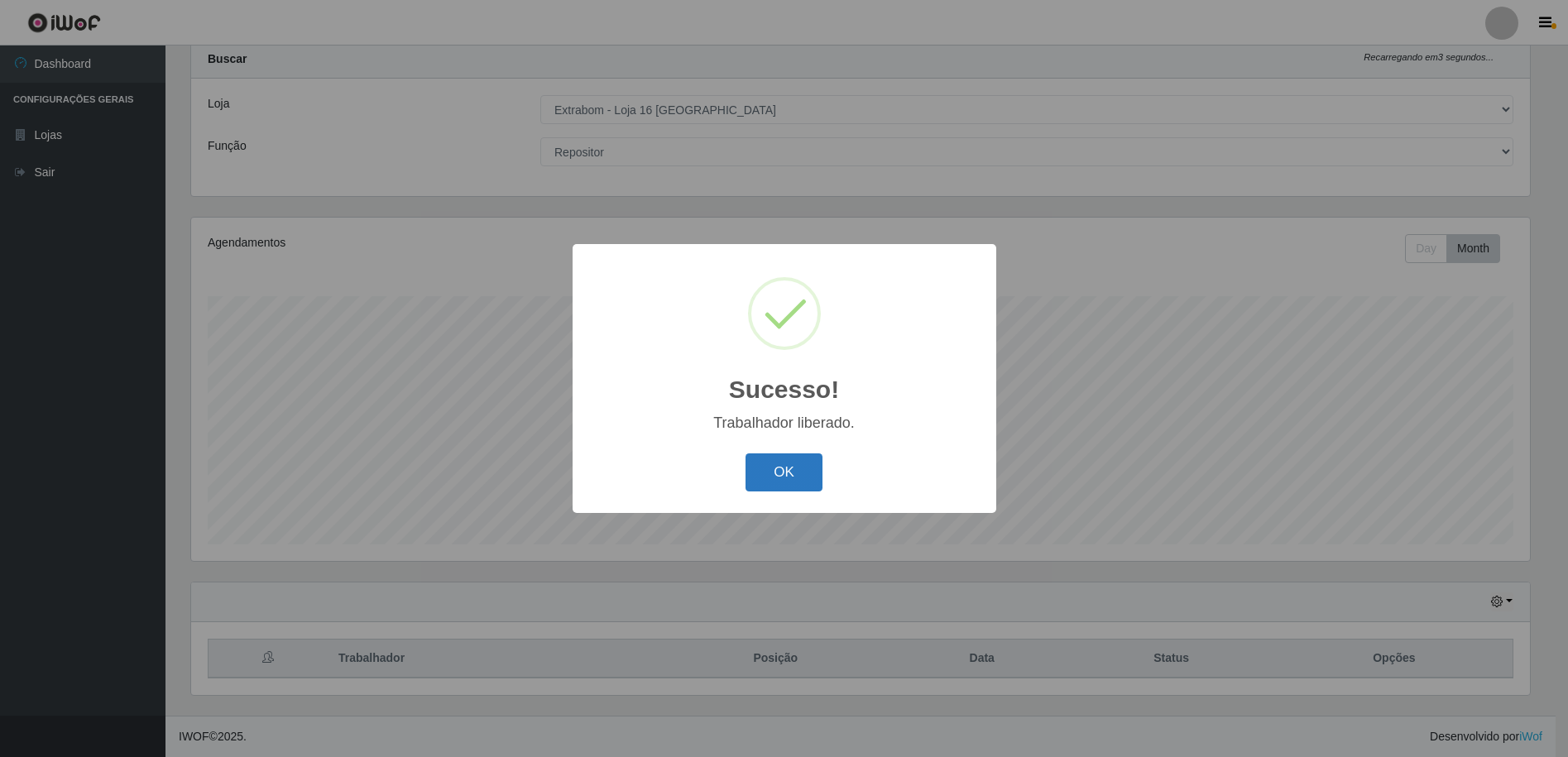
click at [767, 467] on button "OK" at bounding box center [784, 472] width 77 height 39
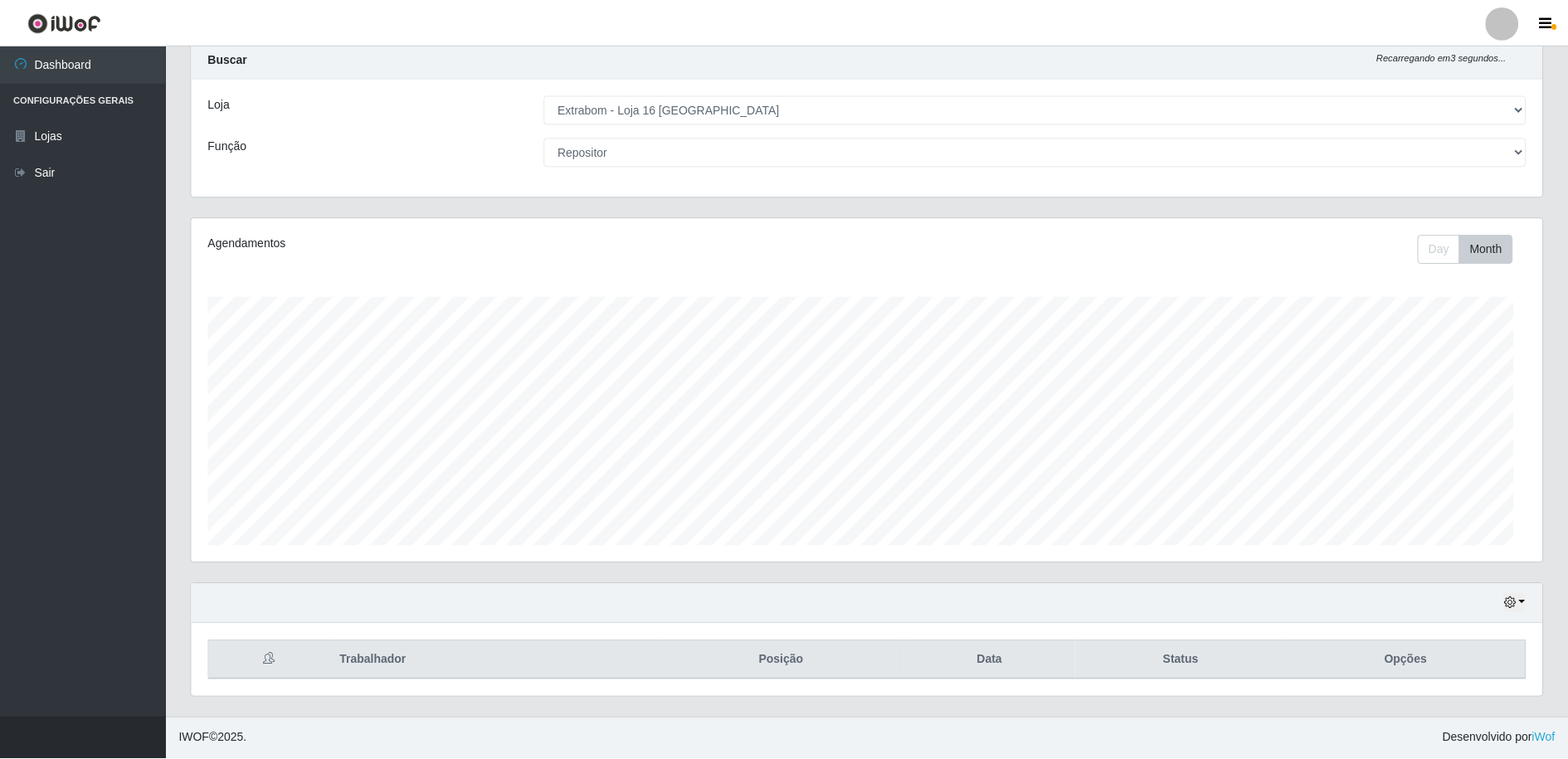
scroll to position [345, 1351]
click at [1517, 603] on button "button" at bounding box center [1515, 604] width 23 height 19
click at [1445, 428] on button "Hoje" at bounding box center [1459, 437] width 131 height 35
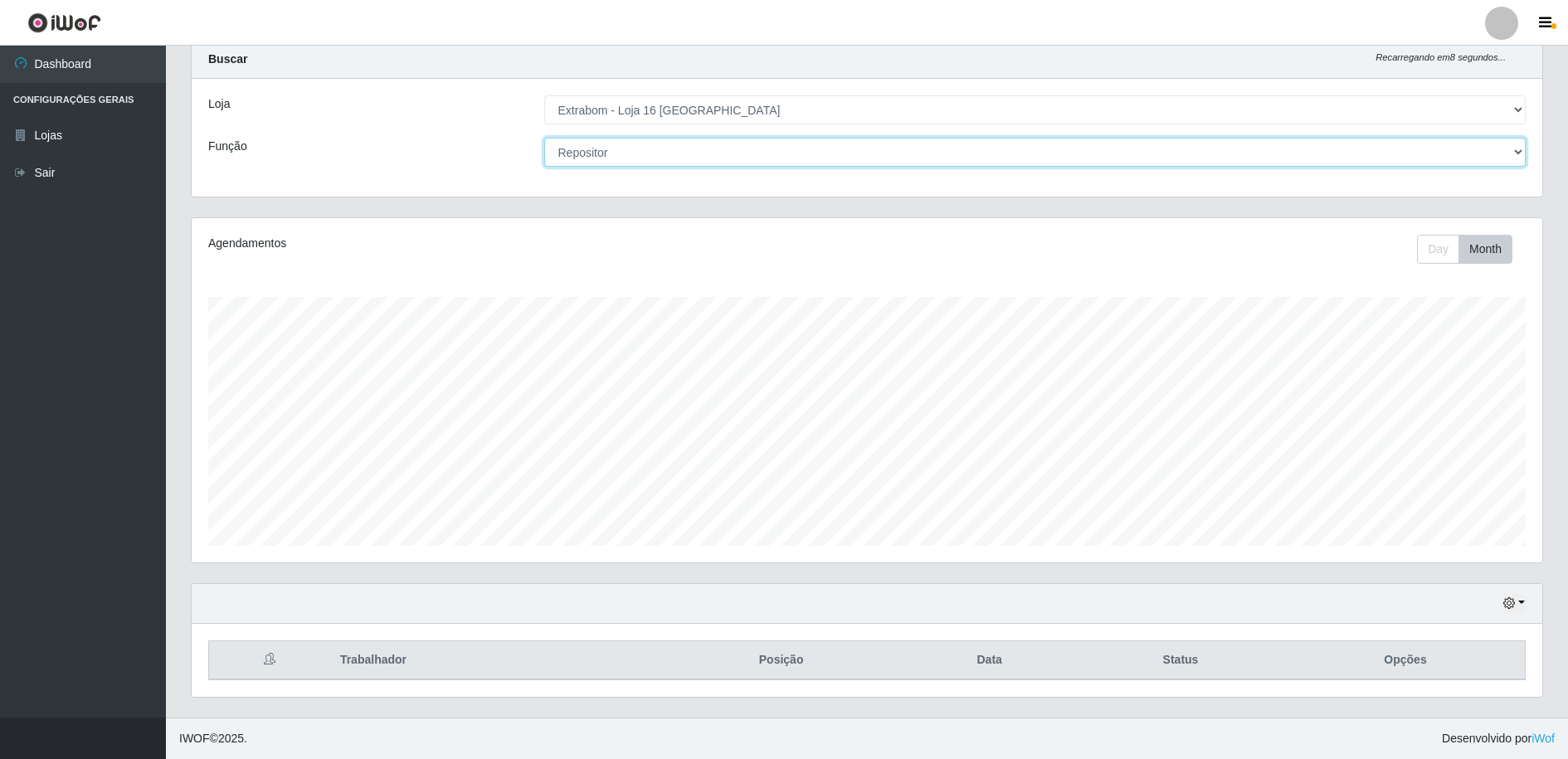
click at [664, 153] on select "[Selecione...] Repositor Repositor + Repositor ++" at bounding box center [1035, 152] width 982 height 29
select select "82"
click at [544, 138] on select "[Selecione...] Repositor Repositor + Repositor ++" at bounding box center [1035, 152] width 982 height 29
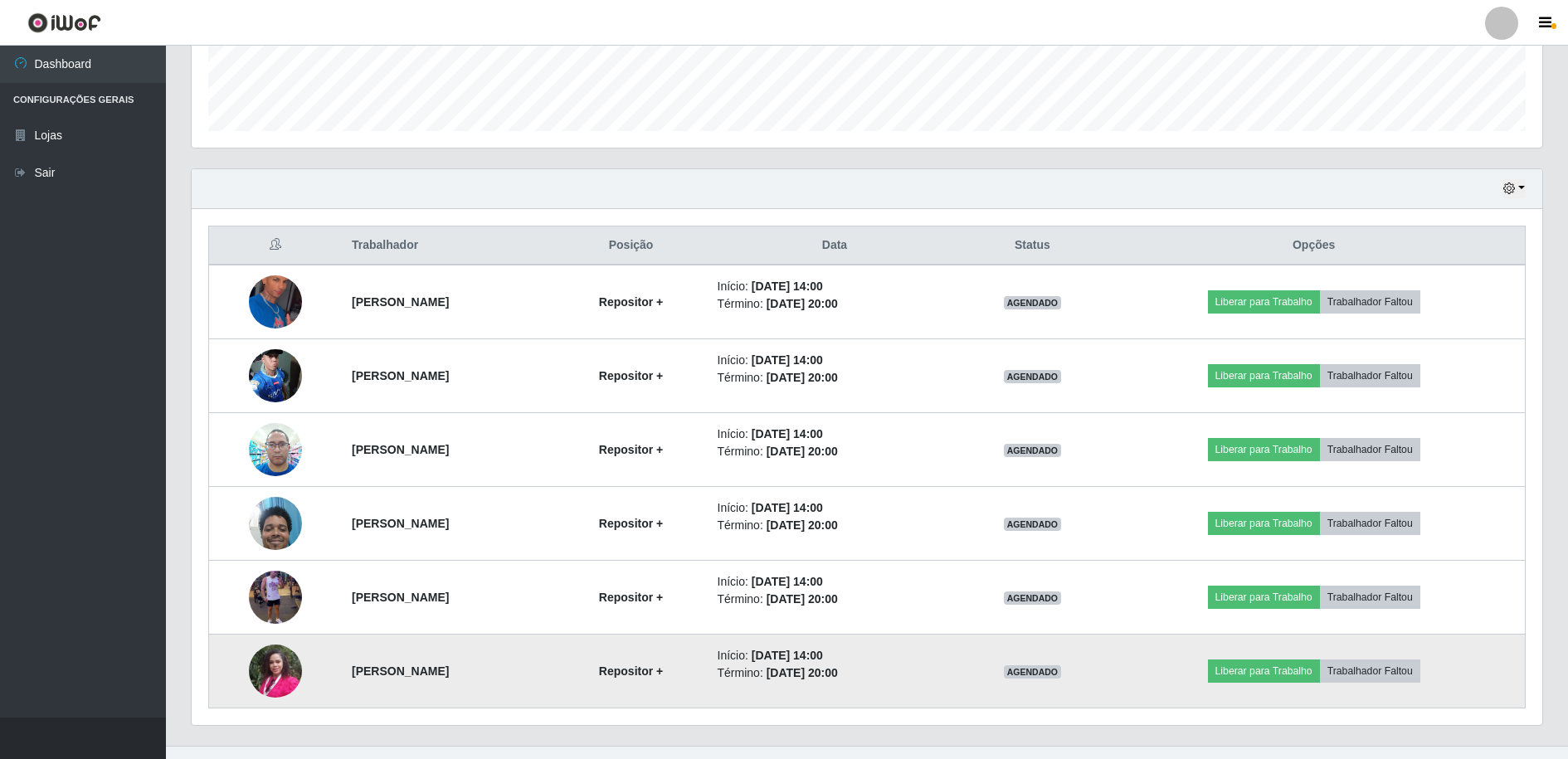
scroll to position [490, 0]
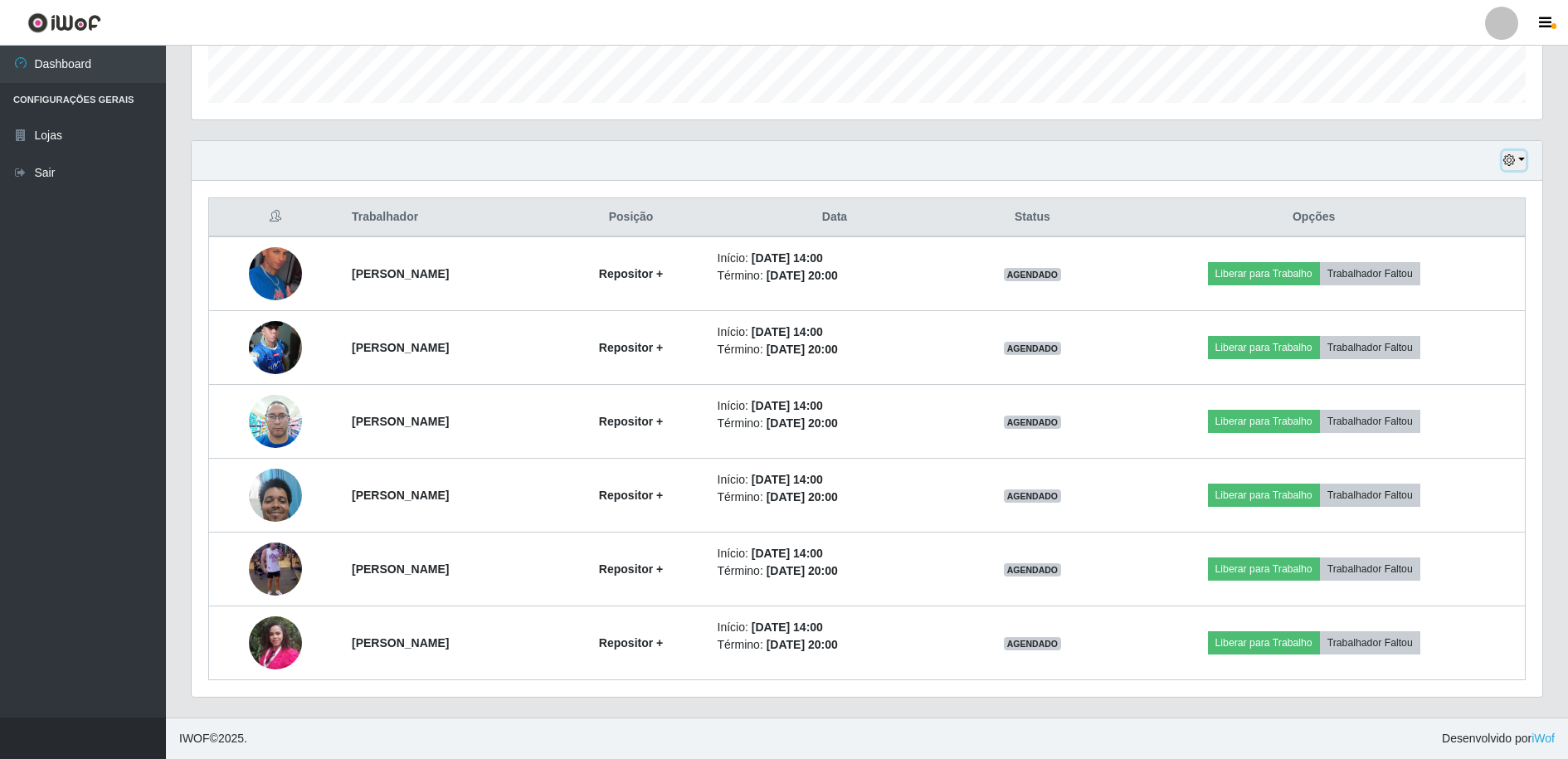
click at [1522, 158] on button "button" at bounding box center [1515, 161] width 23 height 19
click at [1468, 330] on button "Não encerrados" at bounding box center [1459, 330] width 131 height 34
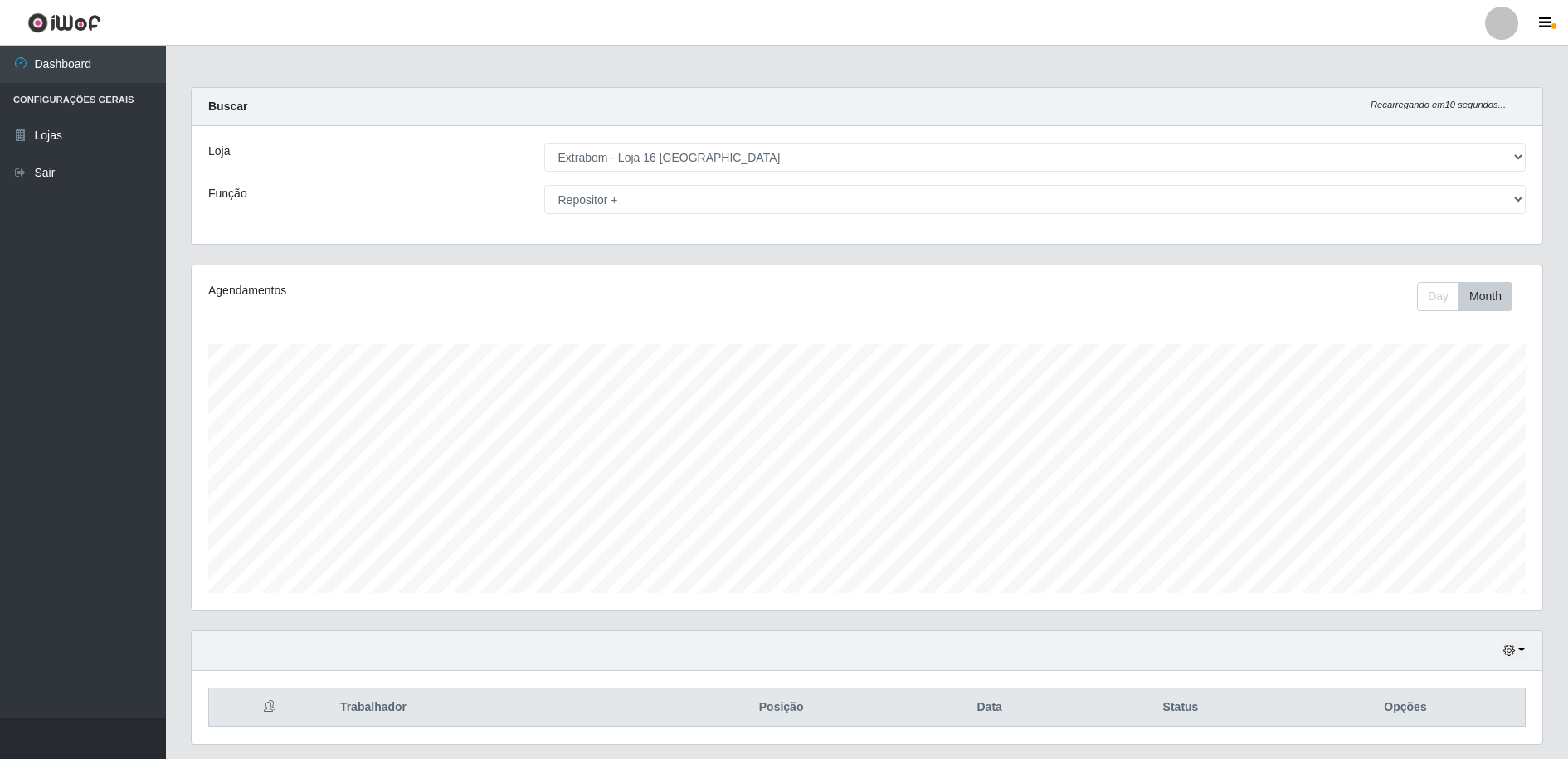
scroll to position [48, 0]
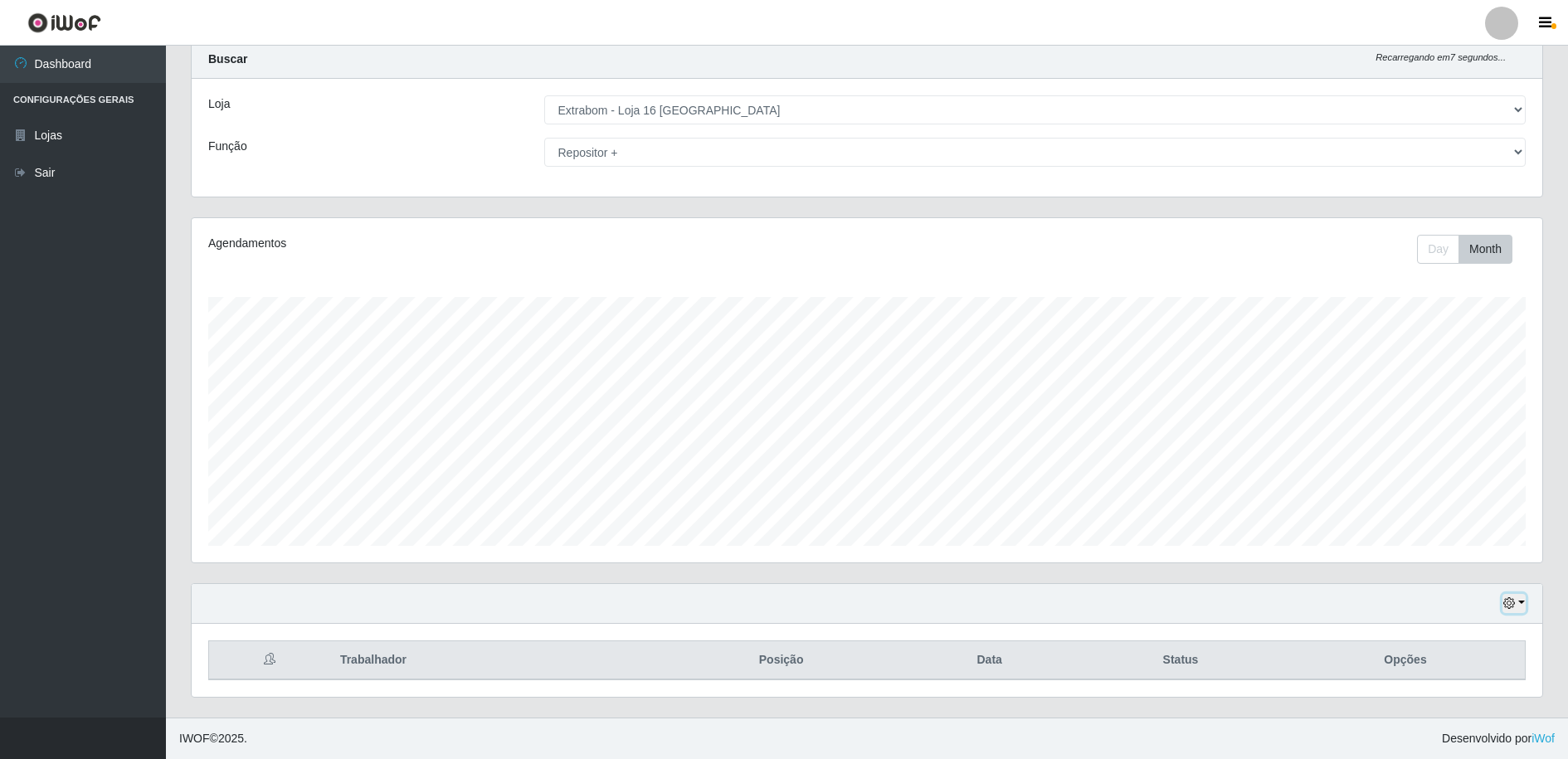
click at [1520, 602] on button "button" at bounding box center [1515, 604] width 23 height 19
click at [1447, 505] on button "3 dias" at bounding box center [1459, 507] width 131 height 35
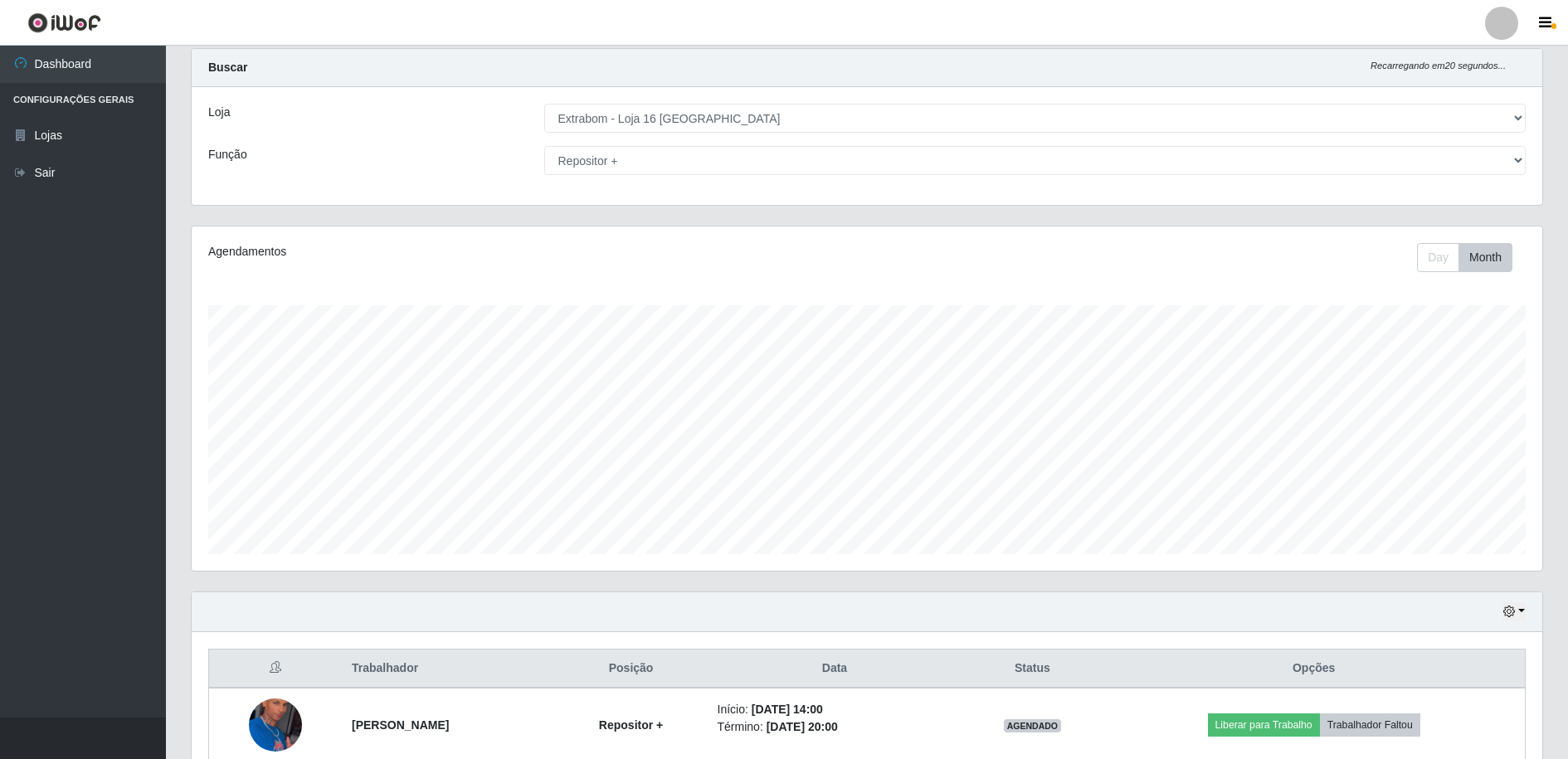
scroll to position [0, 0]
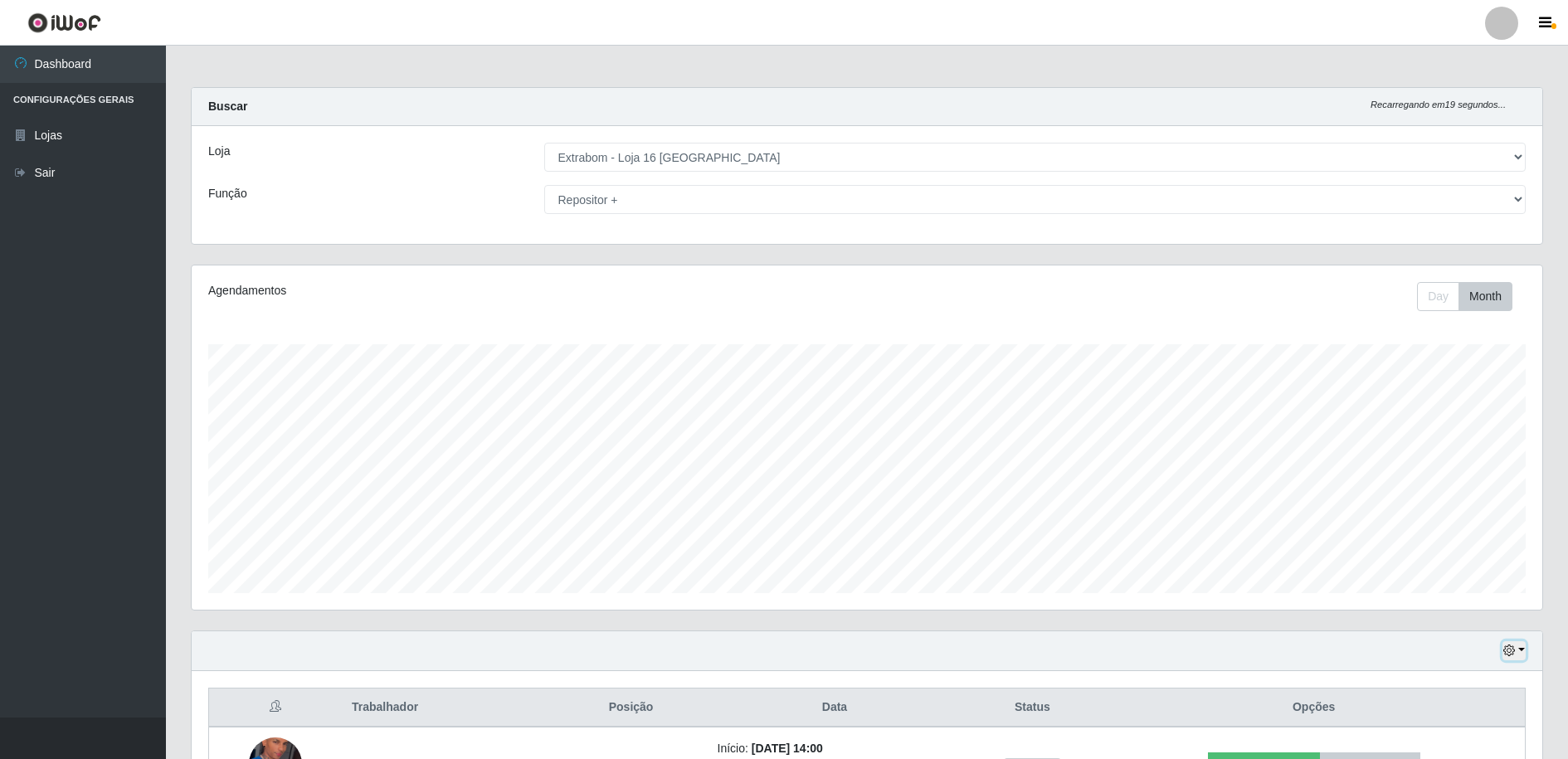
click at [1525, 646] on button "button" at bounding box center [1515, 650] width 23 height 19
click at [1466, 621] on button "Não encerrados" at bounding box center [1459, 624] width 131 height 34
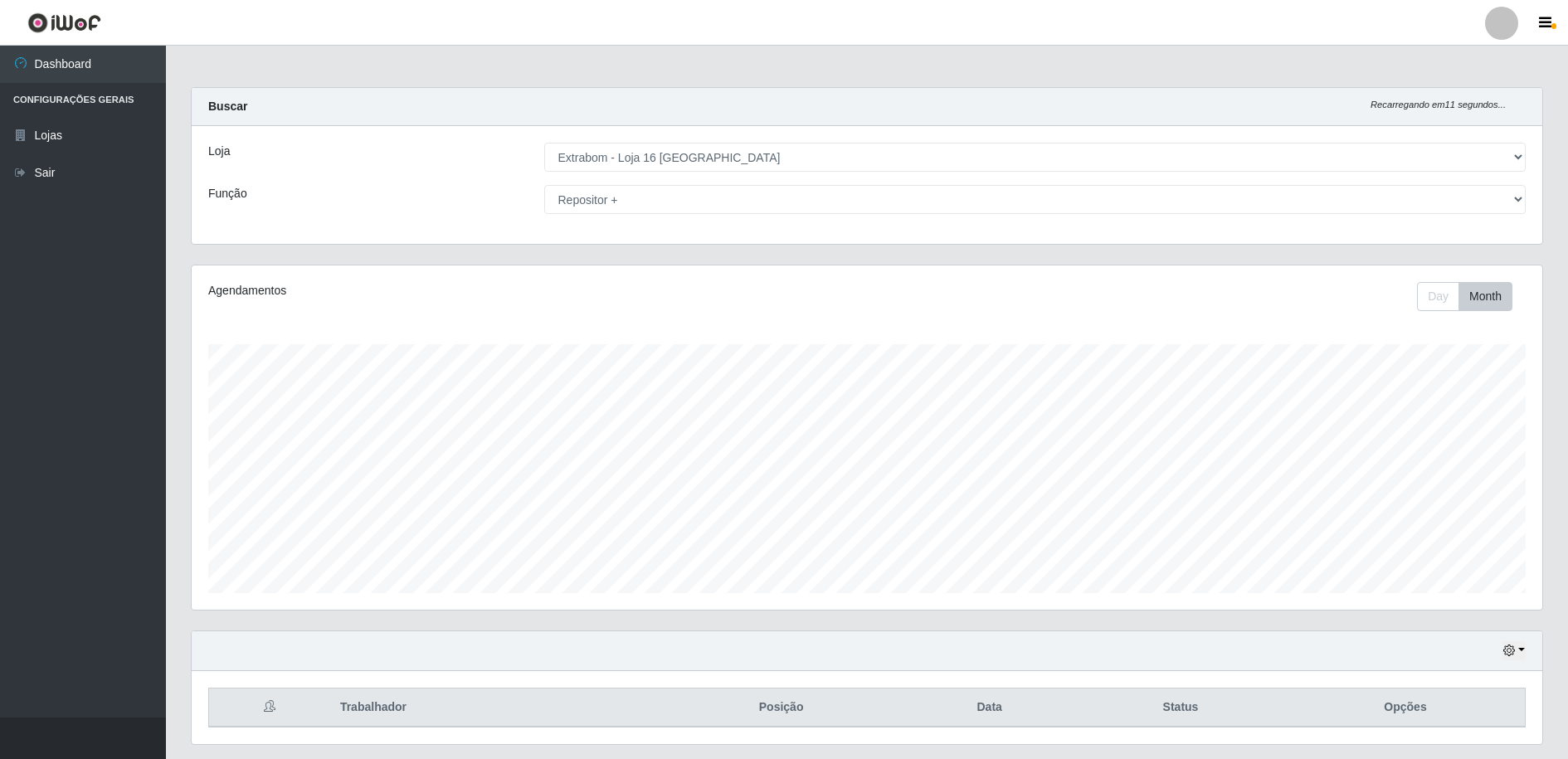
scroll to position [48, 0]
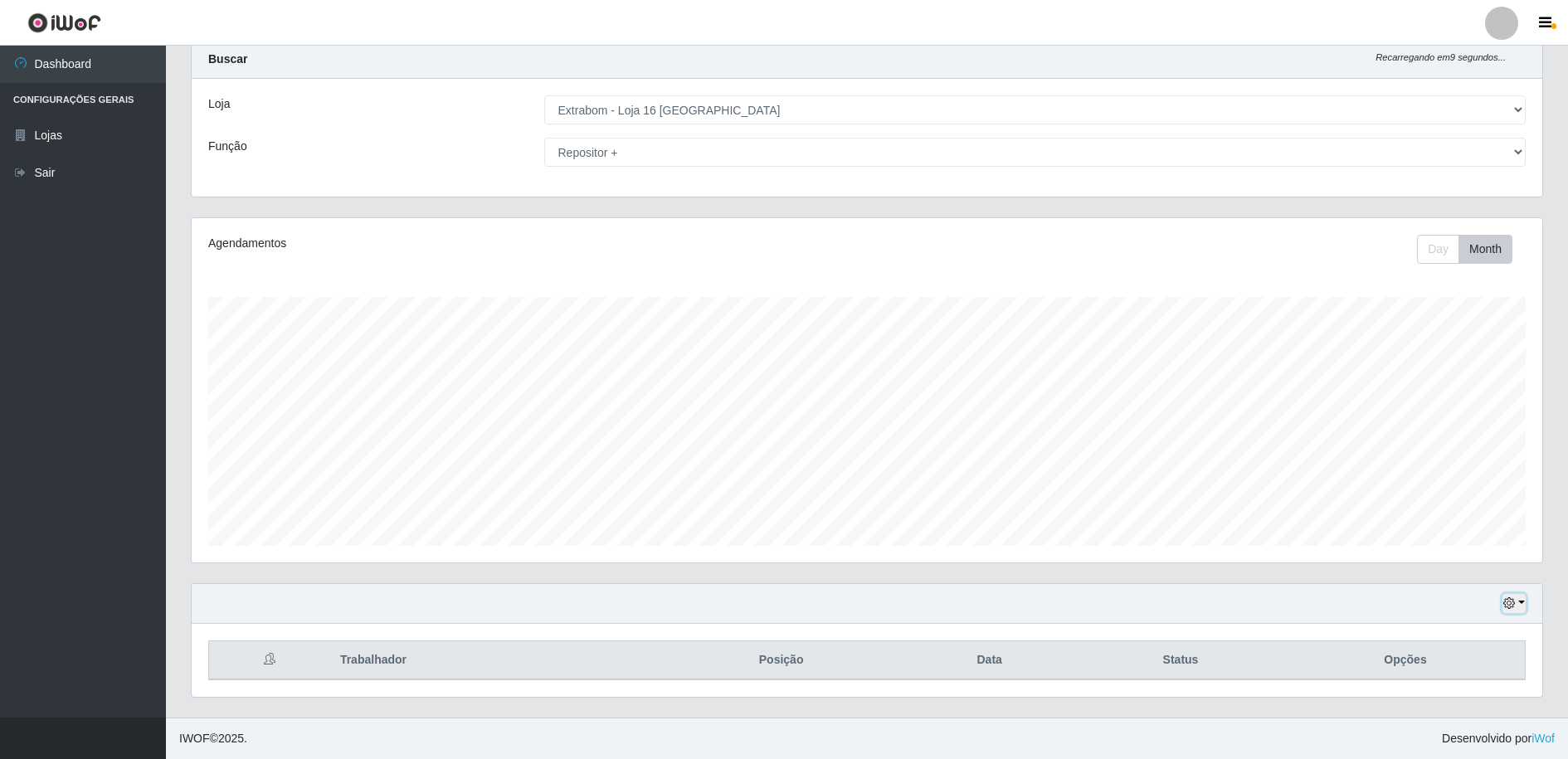
click at [1524, 607] on button "button" at bounding box center [1515, 604] width 23 height 19
drag, startPoint x: 1430, startPoint y: 544, endPoint x: 1478, endPoint y: 569, distance: 54.1
click at [1431, 543] on button "1 Semana" at bounding box center [1459, 542] width 131 height 35
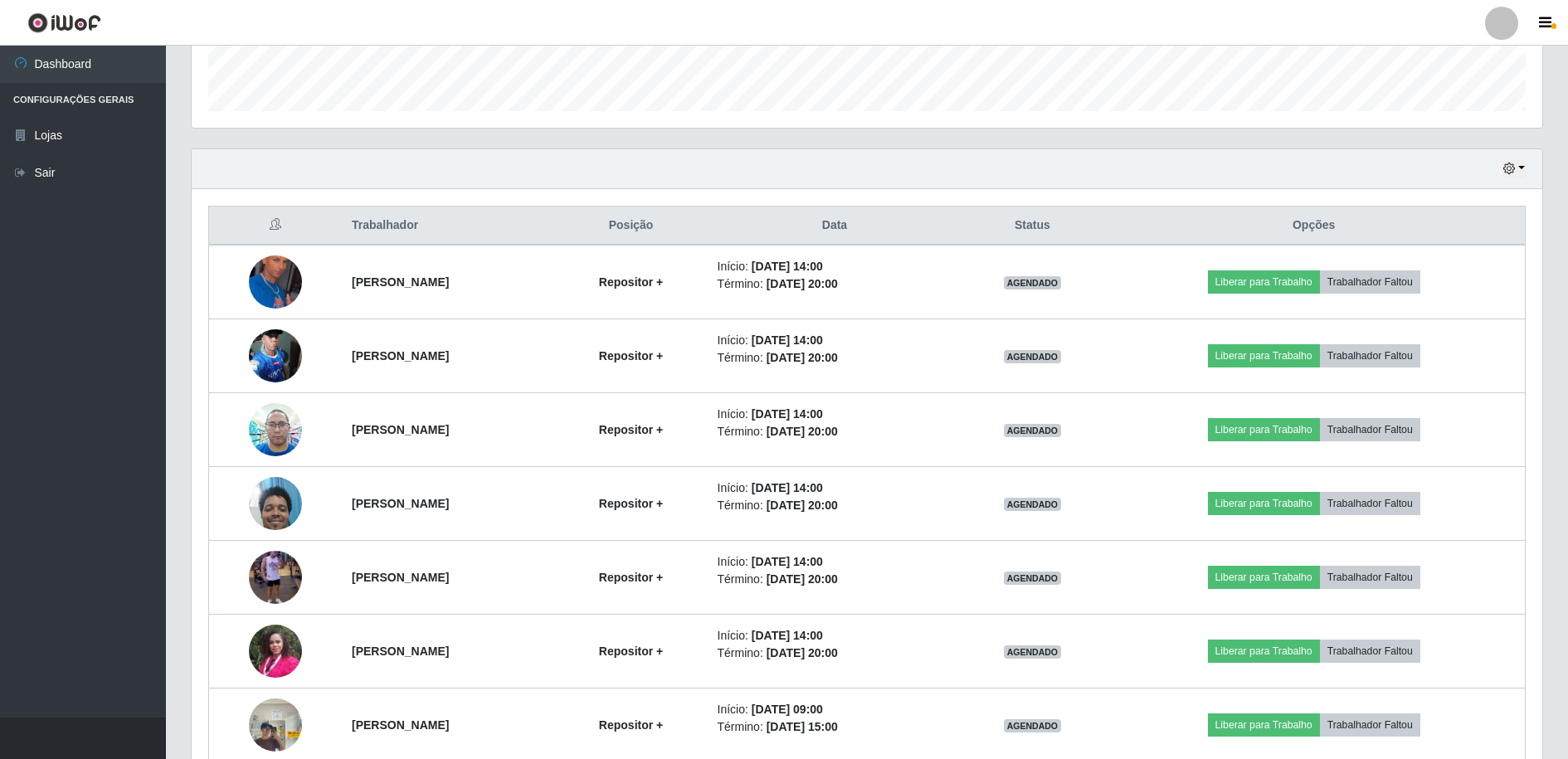
scroll to position [150, 0]
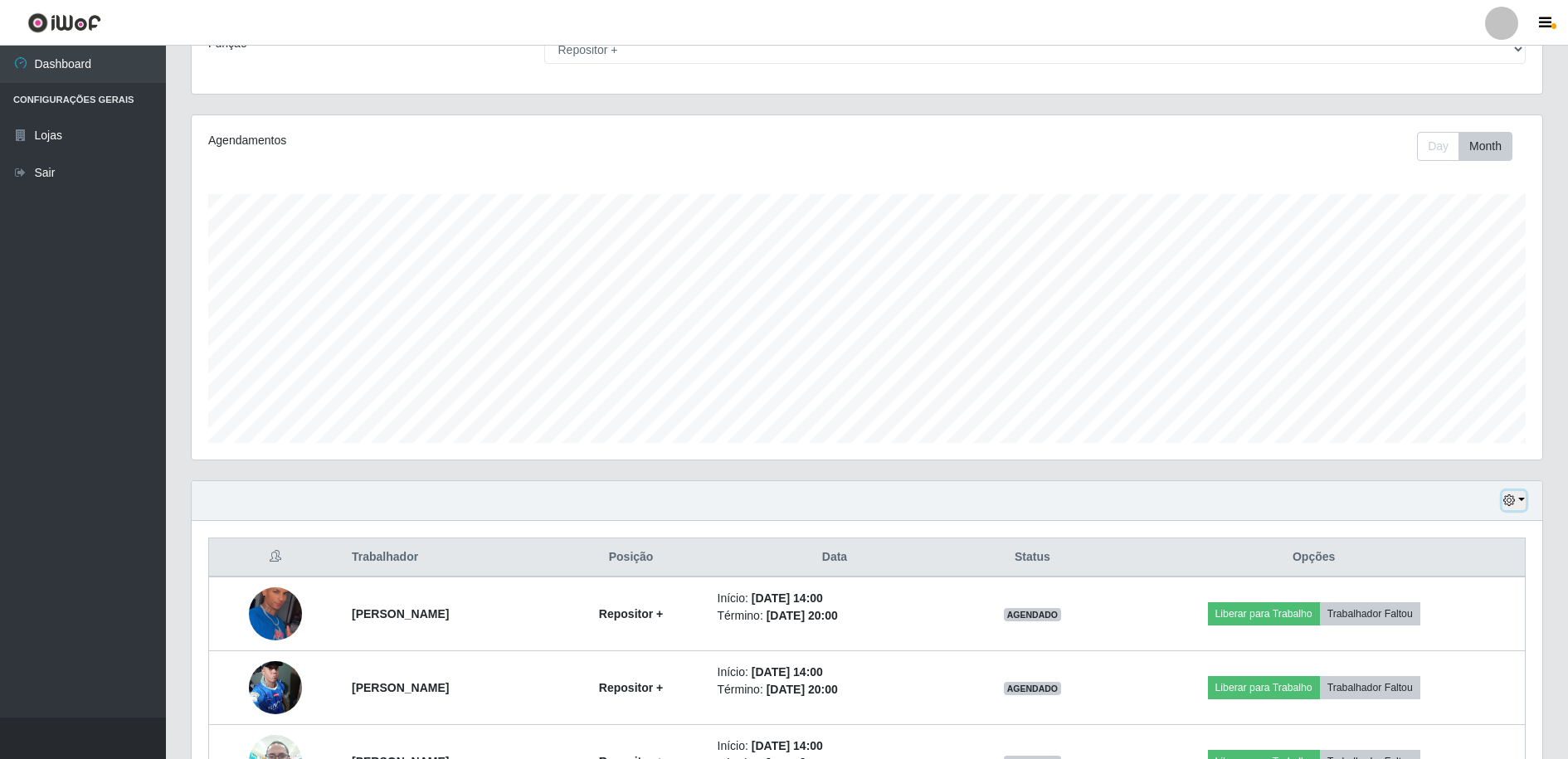
click at [1521, 499] on button "button" at bounding box center [1515, 501] width 23 height 19
click at [1506, 499] on icon "button" at bounding box center [1509, 500] width 11 height 11
